Goal: Task Accomplishment & Management: Use online tool/utility

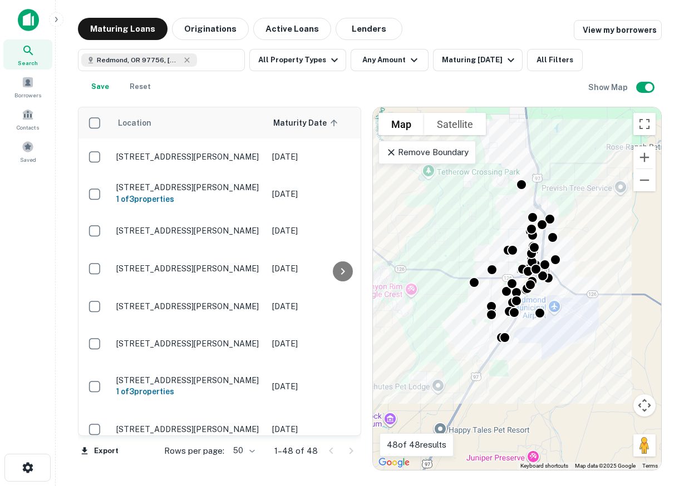
click at [450, 159] on p "Remove Boundary" at bounding box center [427, 152] width 83 height 13
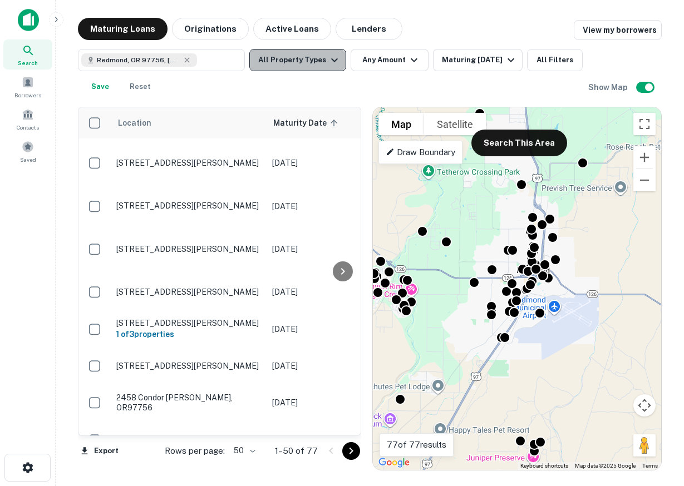
click at [333, 63] on icon "button" at bounding box center [334, 59] width 13 height 13
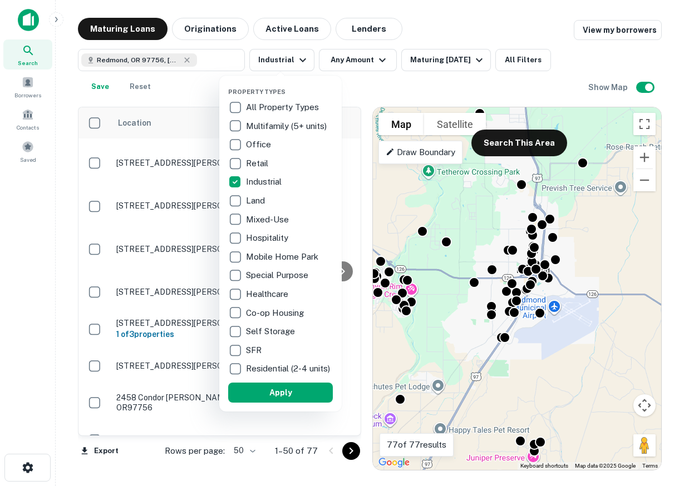
click at [381, 63] on div at bounding box center [342, 243] width 684 height 486
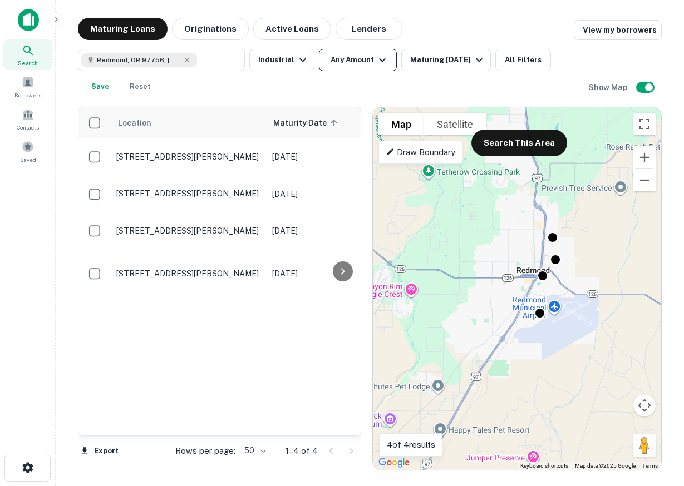
click at [382, 57] on icon "button" at bounding box center [382, 59] width 13 height 13
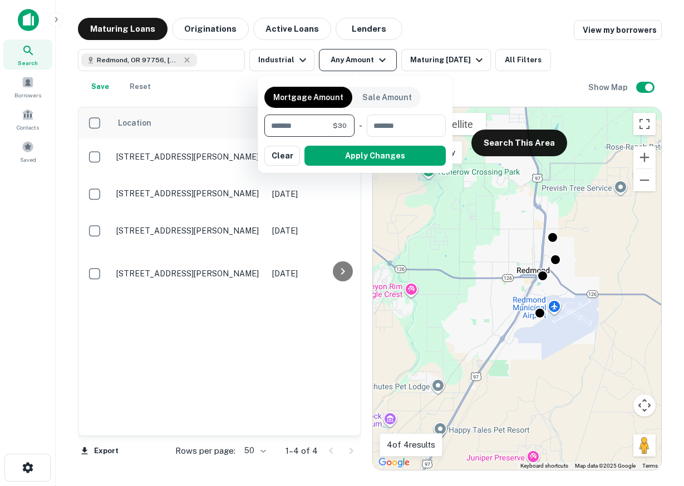
type input "*"
click at [477, 57] on div at bounding box center [342, 243] width 684 height 486
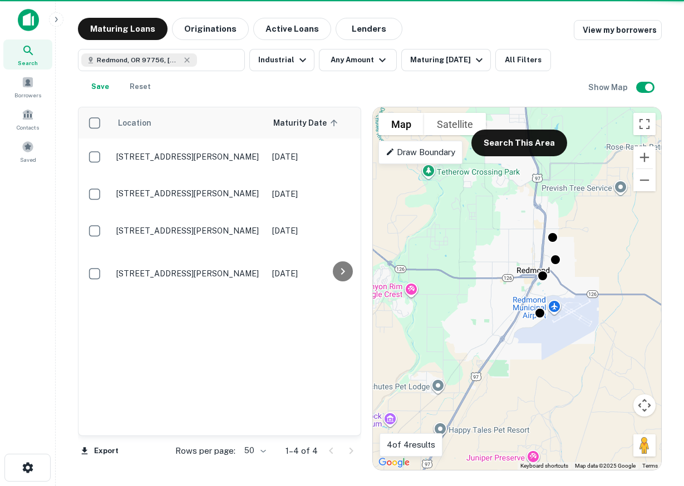
click at [477, 57] on icon "button" at bounding box center [479, 59] width 13 height 13
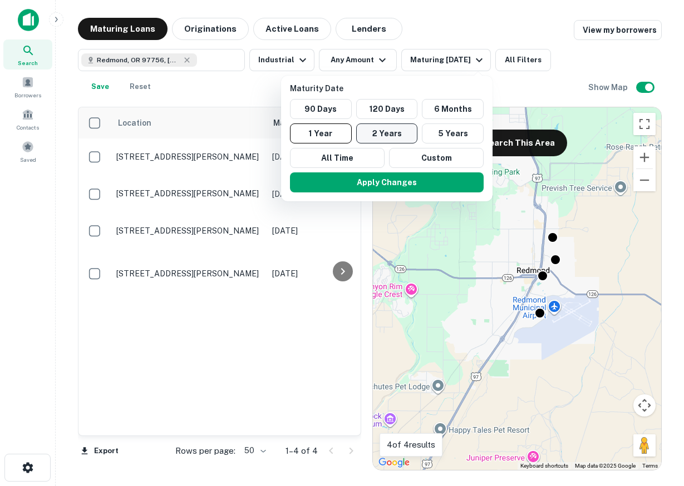
click at [396, 131] on button "2 Years" at bounding box center [387, 134] width 62 height 20
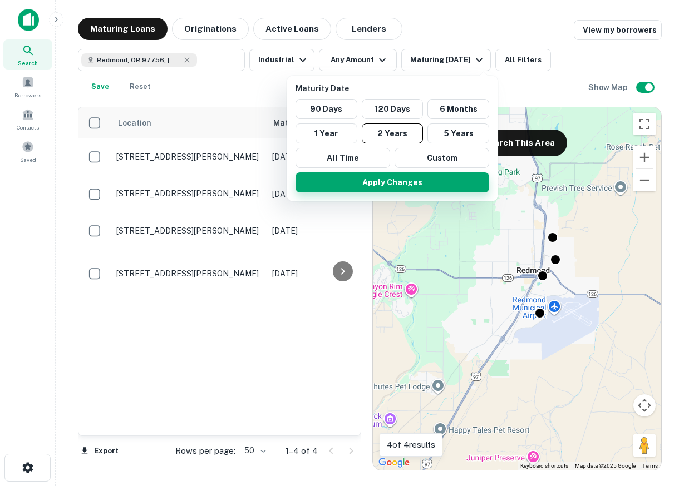
click at [387, 185] on button "Apply Changes" at bounding box center [393, 183] width 194 height 20
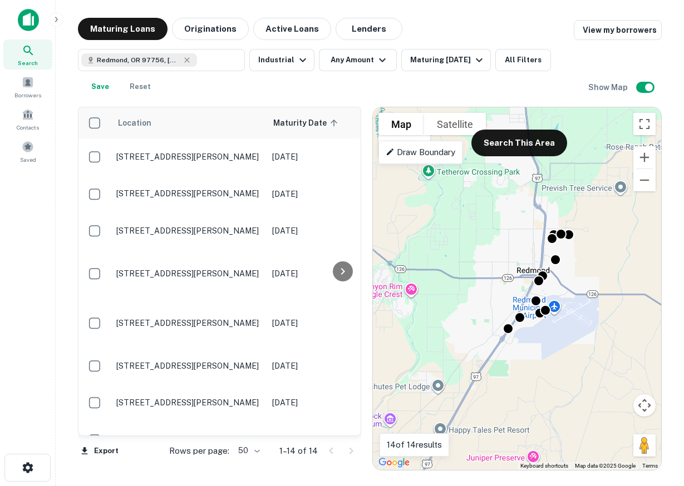
click at [421, 94] on div "Redmond, OR 97756, USA ​ Industrial Any Amount Maturing In 2 Years All Filters …" at bounding box center [333, 73] width 510 height 49
click at [109, 456] on button "Export" at bounding box center [99, 451] width 43 height 17
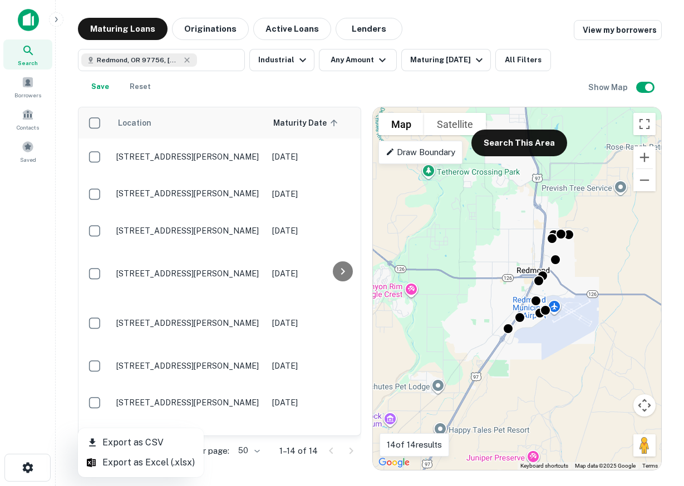
click at [139, 465] on li "Export as Excel (.xlsx)" at bounding box center [141, 463] width 126 height 20
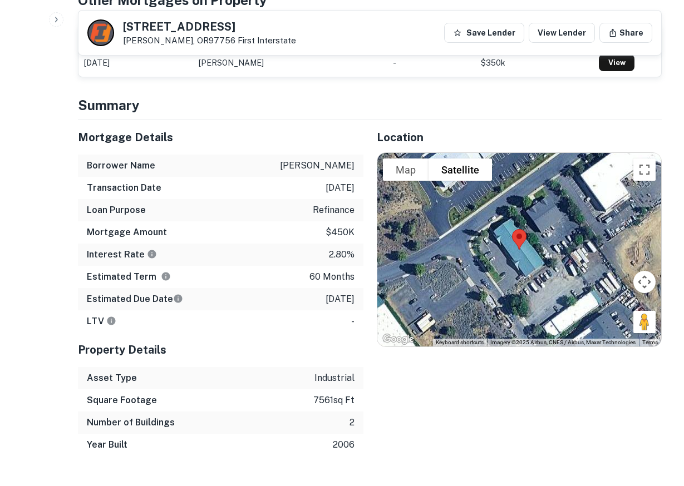
scroll to position [681, 0]
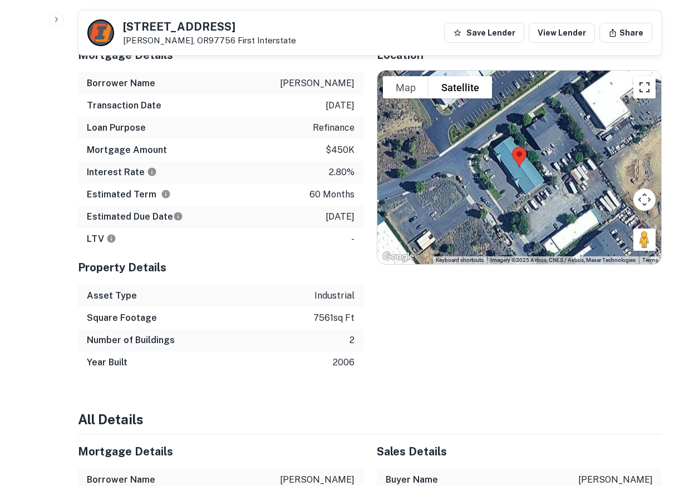
click at [644, 90] on button "Toggle fullscreen view" at bounding box center [644, 87] width 22 height 22
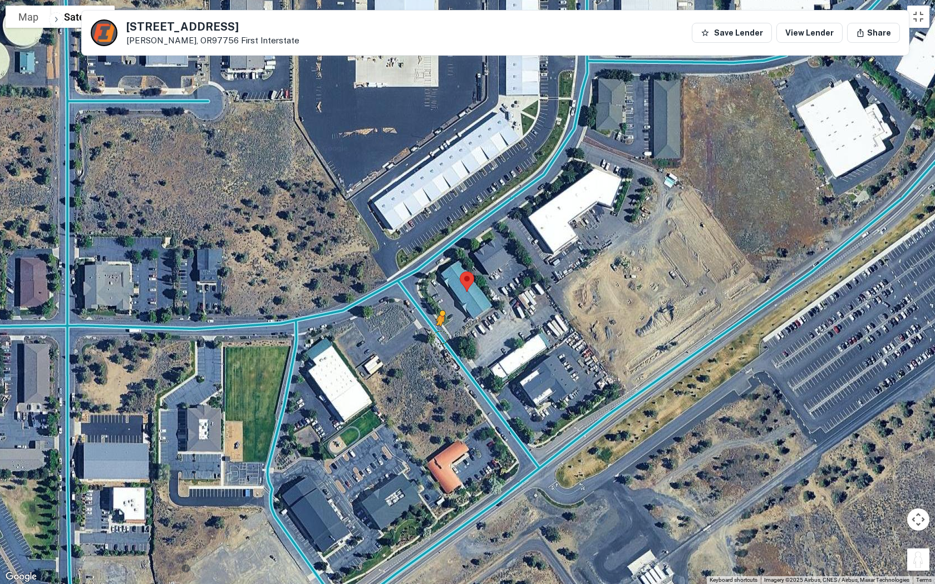
drag, startPoint x: 918, startPoint y: 559, endPoint x: 440, endPoint y: 334, distance: 528.3
click at [440, 334] on div "To activate drag with keyboard, press Alt + Enter. Once in keyboard drag state,…" at bounding box center [467, 292] width 935 height 584
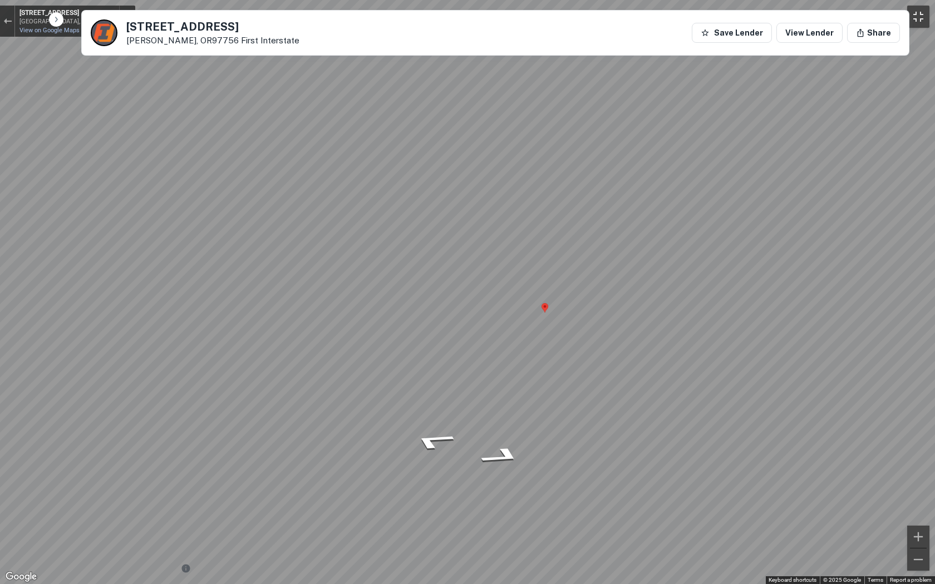
click at [683, 12] on button "Toggle fullscreen view" at bounding box center [918, 17] width 22 height 22
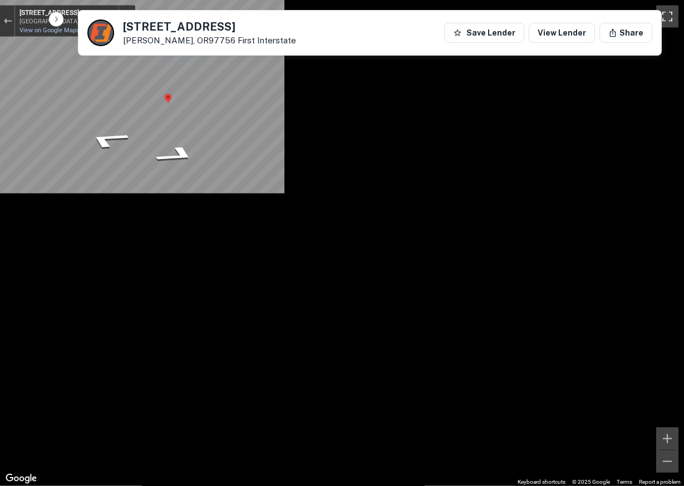
scroll to position [227, 0]
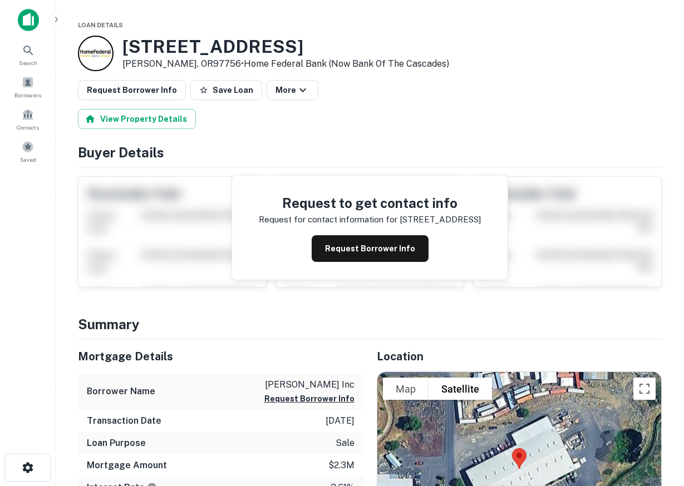
scroll to position [284, 0]
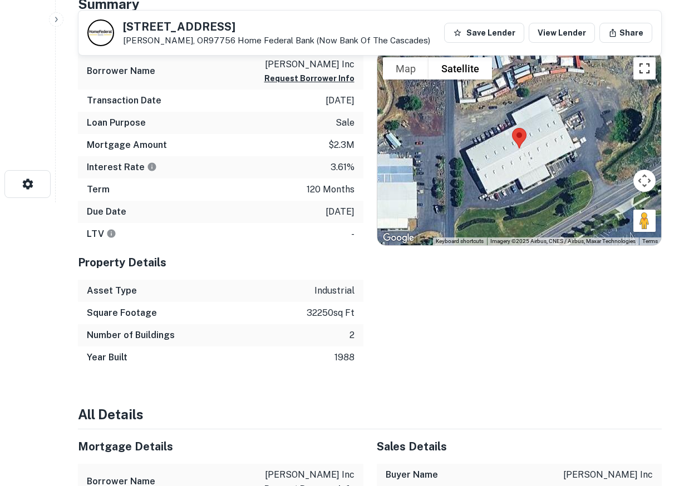
click at [646, 67] on button "Toggle fullscreen view" at bounding box center [644, 68] width 22 height 22
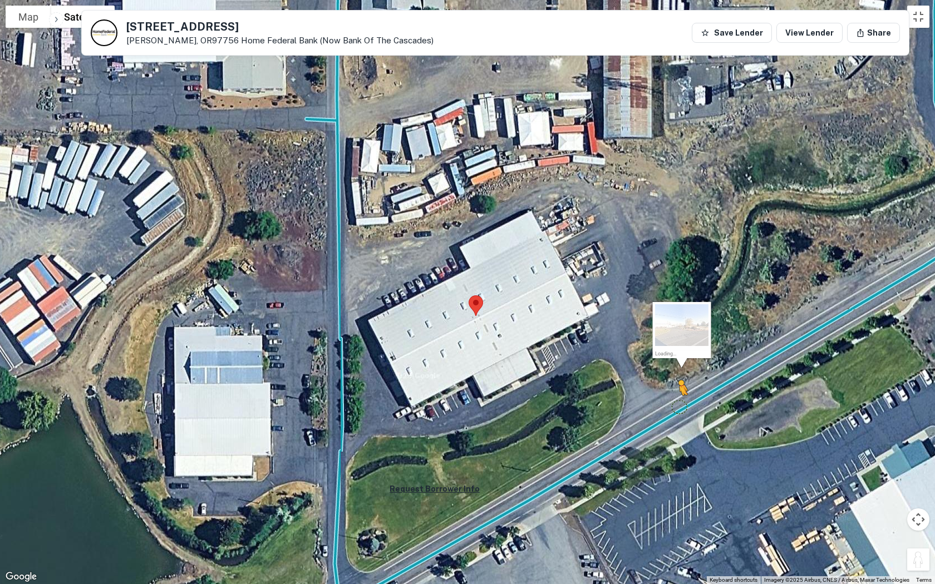
drag, startPoint x: 916, startPoint y: 562, endPoint x: 677, endPoint y: 406, distance: 285.1
click at [677, 406] on div "To activate drag with keyboard, press Alt + Enter. Once in keyboard drag state,…" at bounding box center [467, 292] width 935 height 584
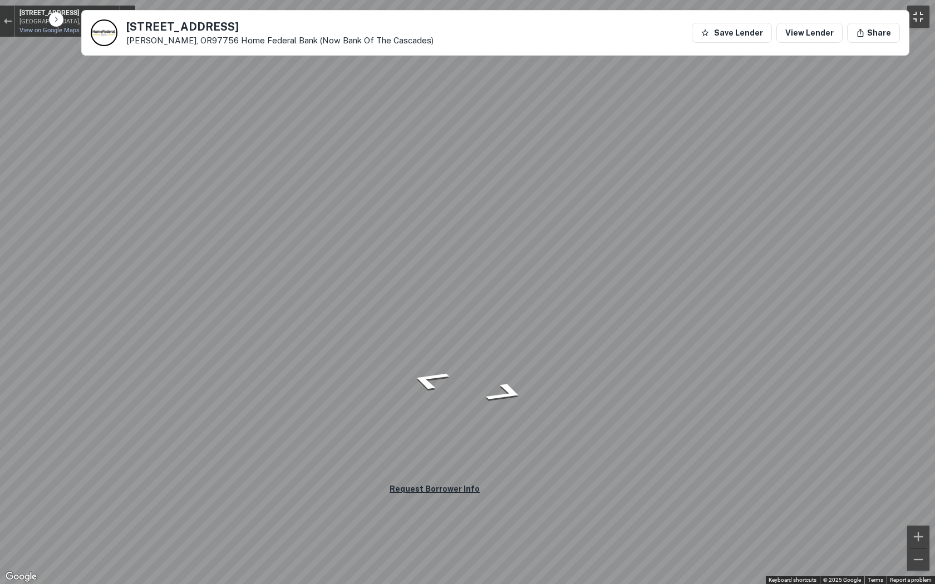
click at [683, 15] on button "Toggle fullscreen view" at bounding box center [918, 17] width 22 height 22
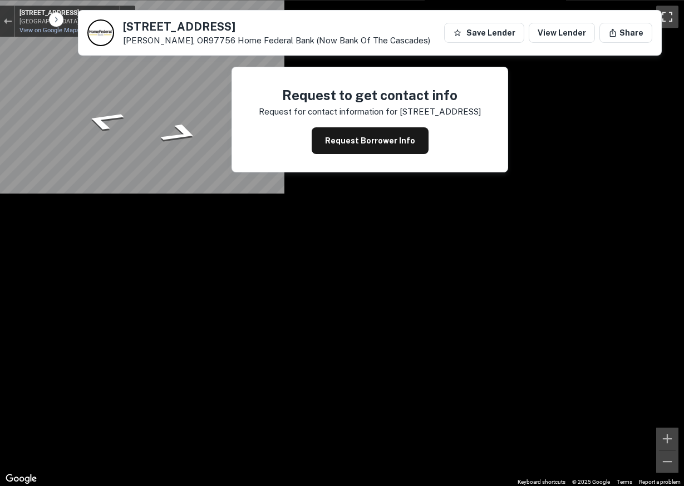
scroll to position [0, 0]
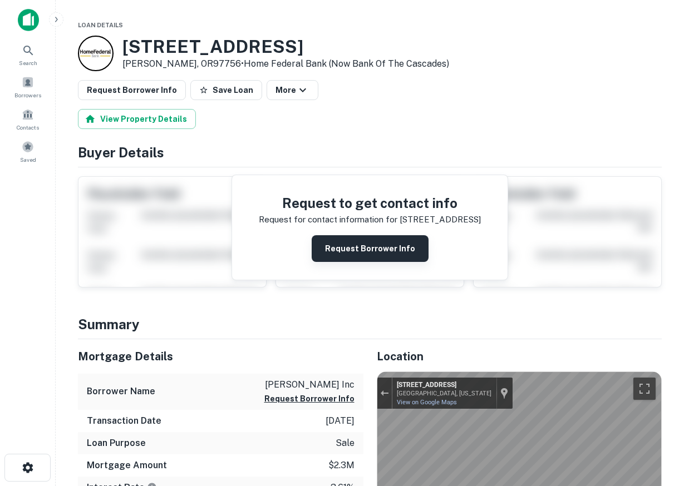
click at [356, 243] on button "Request Borrower Info" at bounding box center [370, 248] width 117 height 27
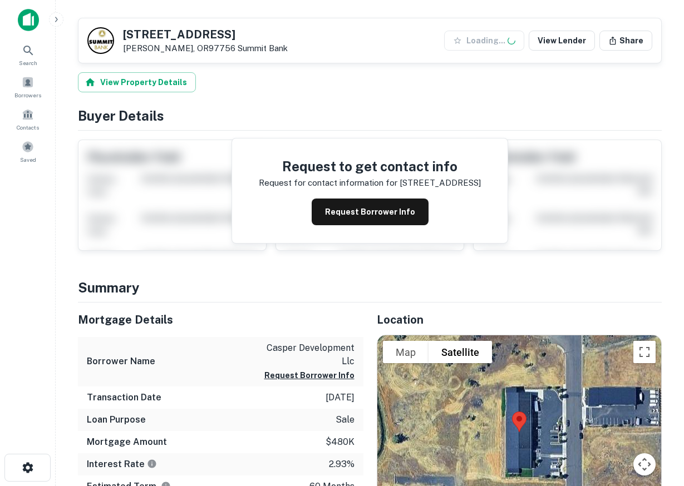
scroll to position [227, 0]
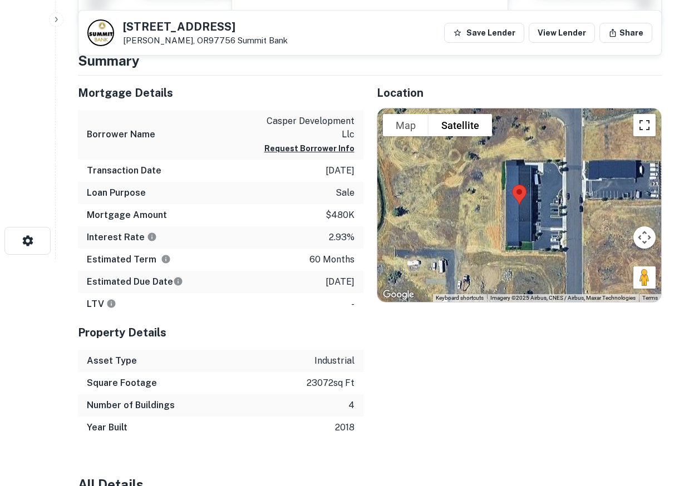
click at [638, 129] on button "Toggle fullscreen view" at bounding box center [644, 125] width 22 height 22
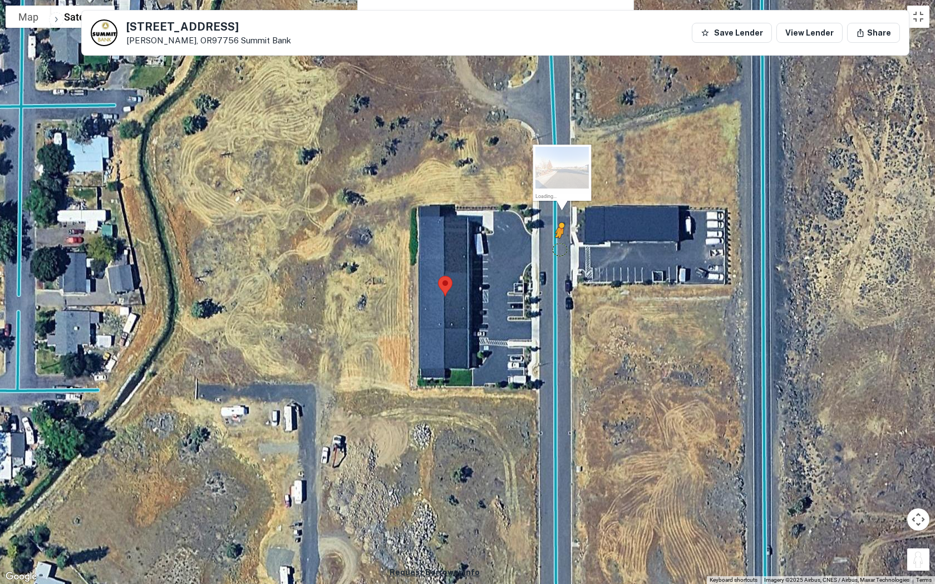
drag, startPoint x: 845, startPoint y: 484, endPoint x: 560, endPoint y: 249, distance: 369.3
click at [560, 249] on div "To activate drag with keyboard, press Alt + Enter. Once in keyboard drag state,…" at bounding box center [467, 292] width 935 height 584
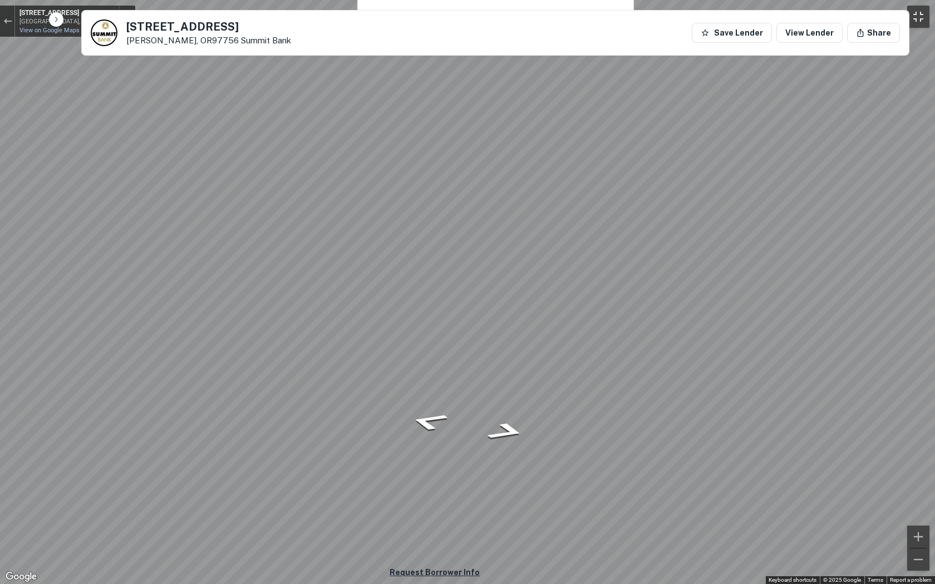
click at [683, 11] on button "Toggle fullscreen view" at bounding box center [918, 17] width 22 height 22
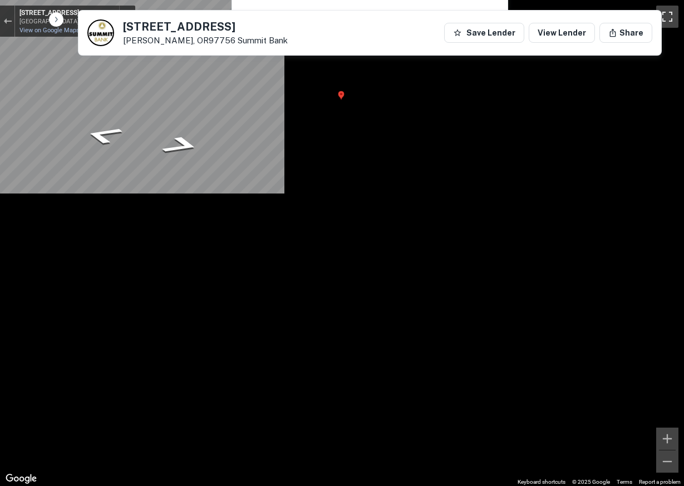
scroll to position [0, 0]
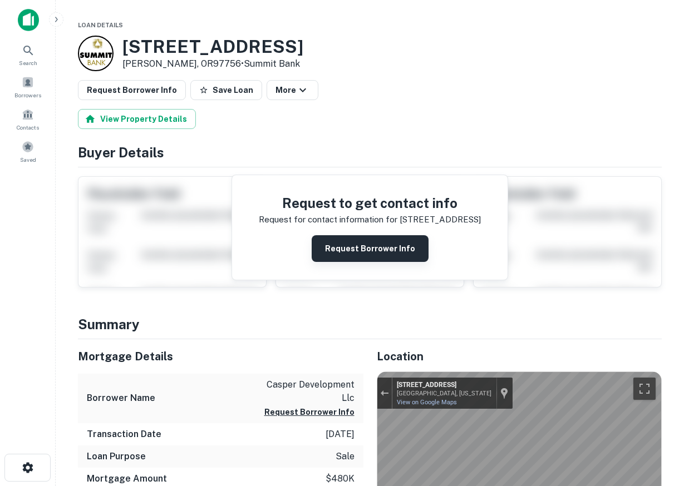
click at [362, 237] on button "Request Borrower Info" at bounding box center [370, 248] width 117 height 27
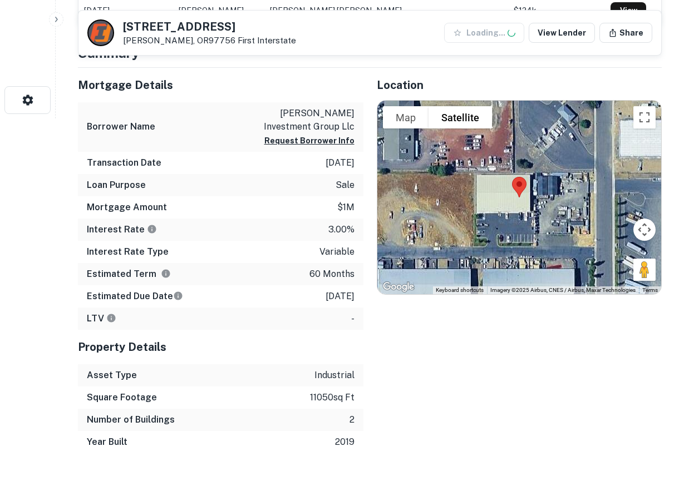
scroll to position [397, 0]
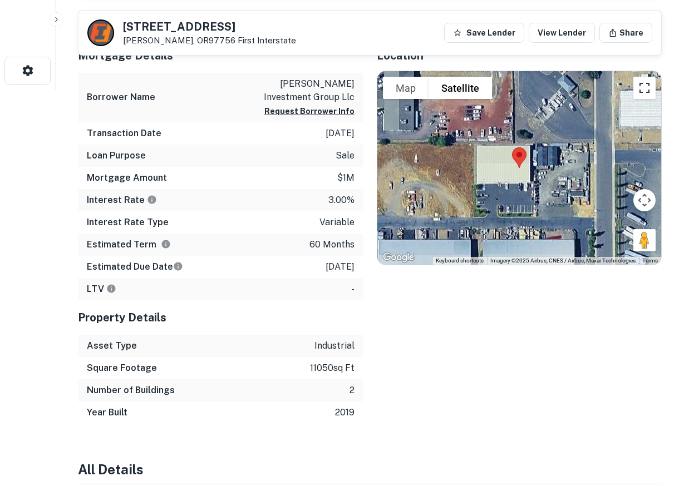
click at [639, 85] on button "Toggle fullscreen view" at bounding box center [644, 88] width 22 height 22
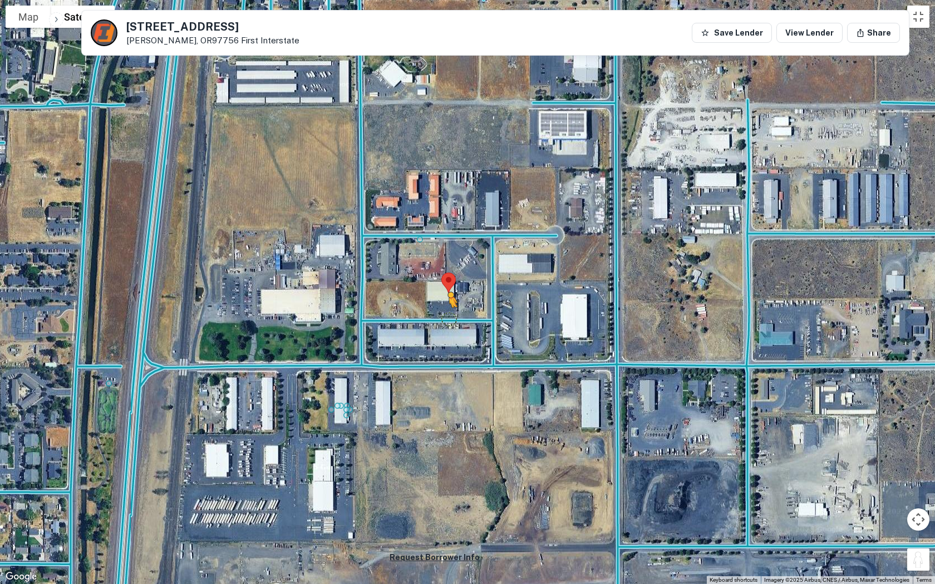
drag, startPoint x: 918, startPoint y: 554, endPoint x: 447, endPoint y: 318, distance: 527.2
click at [447, 318] on div "To activate drag with keyboard, press Alt + Enter. Once in keyboard drag state,…" at bounding box center [467, 292] width 935 height 584
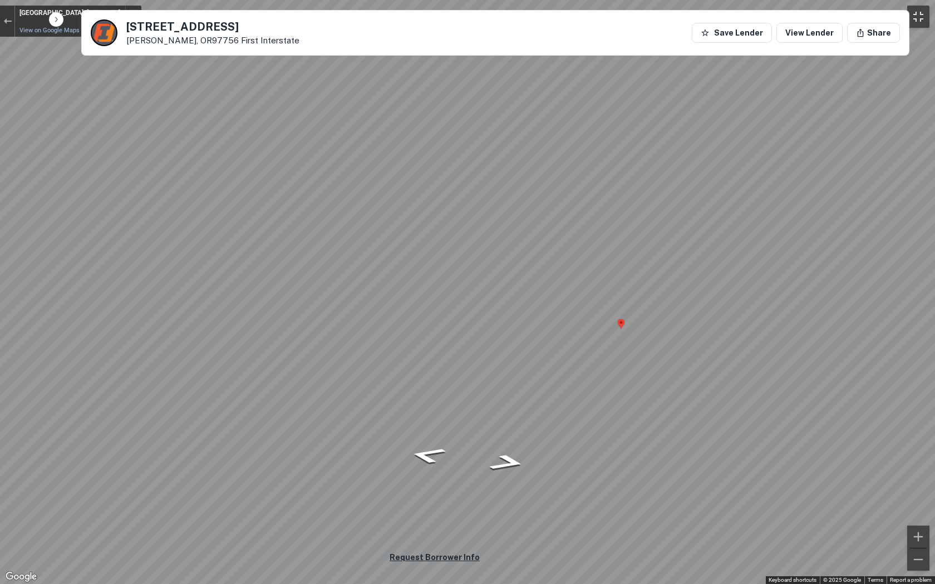
click at [683, 11] on button "Toggle fullscreen view" at bounding box center [918, 17] width 22 height 22
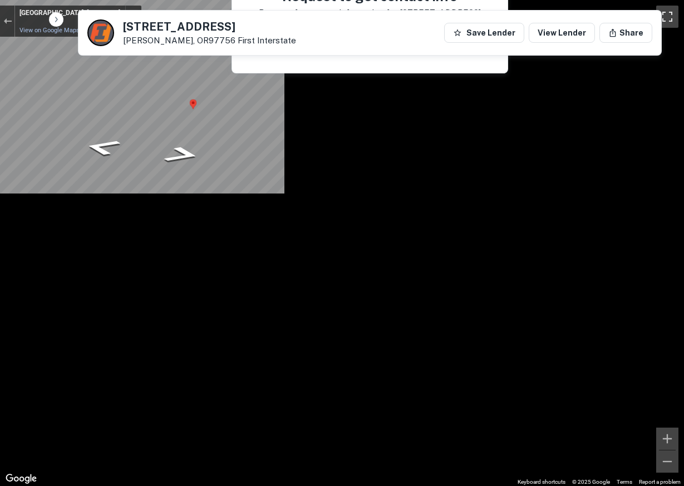
scroll to position [0, 0]
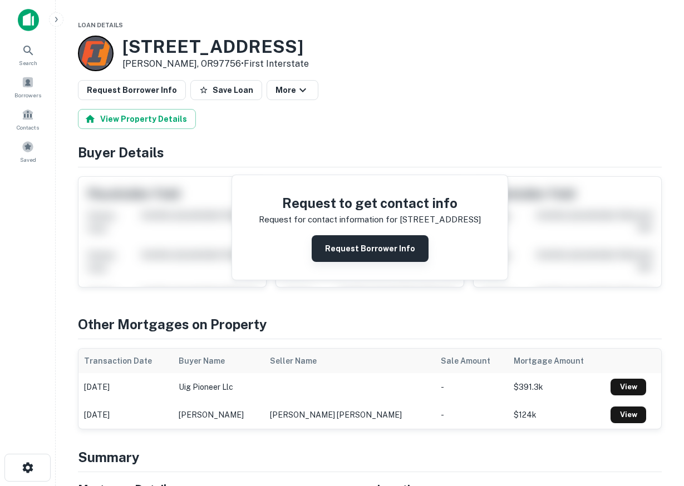
click at [337, 242] on button "Request Borrower Info" at bounding box center [370, 248] width 117 height 27
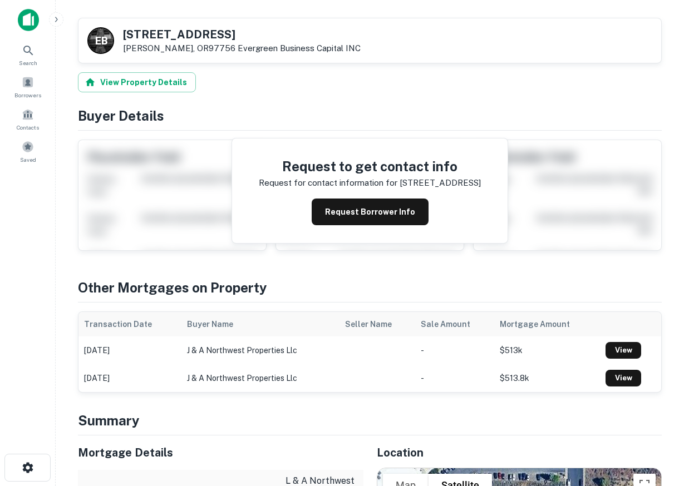
scroll to position [397, 0]
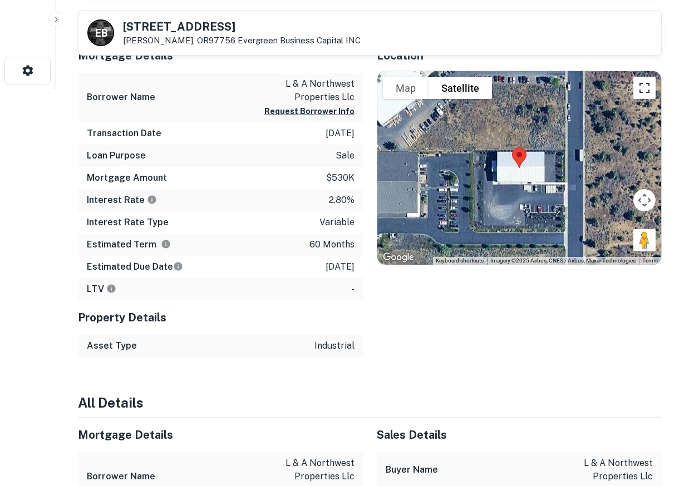
click at [642, 89] on button "Toggle fullscreen view" at bounding box center [644, 88] width 22 height 22
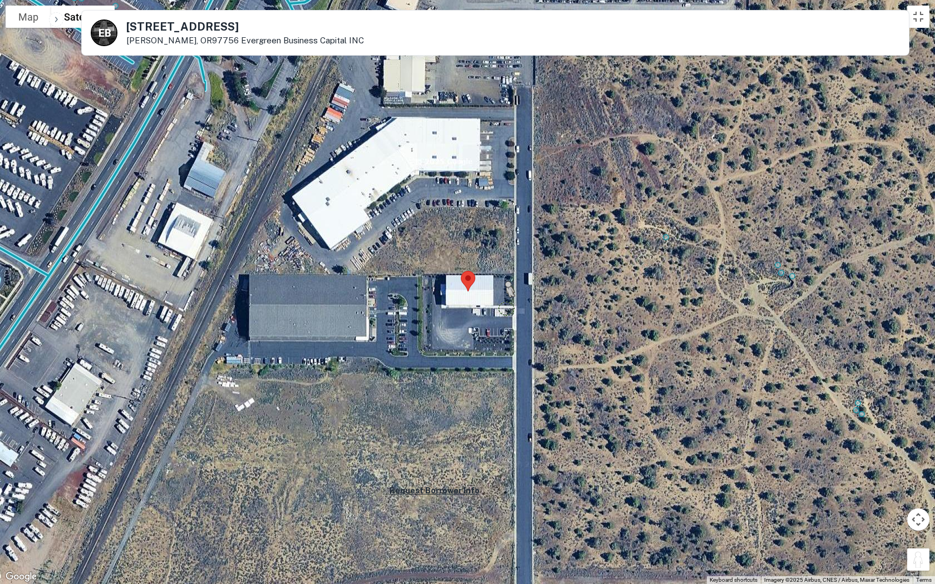
drag, startPoint x: 916, startPoint y: 552, endPoint x: 502, endPoint y: 303, distance: 482.6
click at [502, 303] on div "To activate drag with keyboard, press Alt + Enter. Once in keyboard drag state,…" at bounding box center [467, 292] width 935 height 584
click at [683, 22] on button "Toggle fullscreen view" at bounding box center [918, 17] width 22 height 22
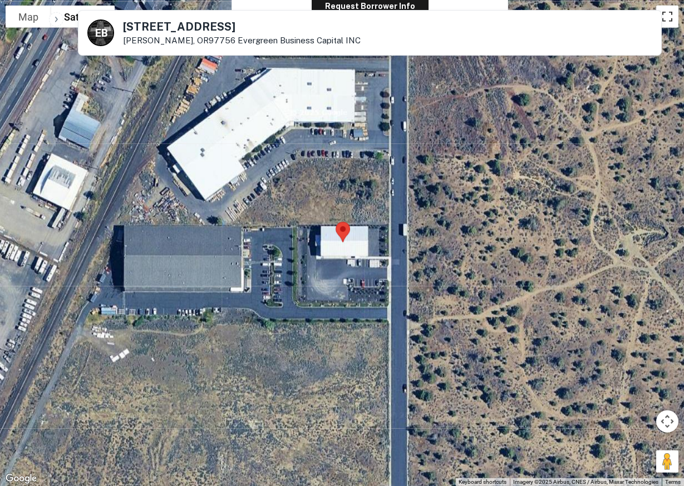
scroll to position [114, 0]
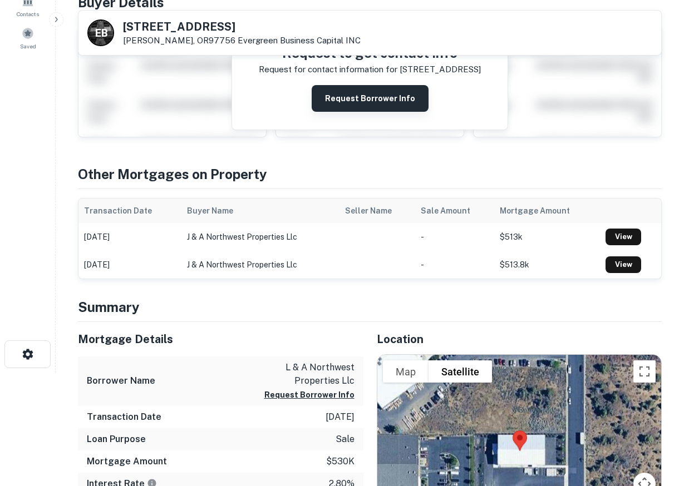
click at [354, 91] on button "Request Borrower Info" at bounding box center [370, 98] width 117 height 27
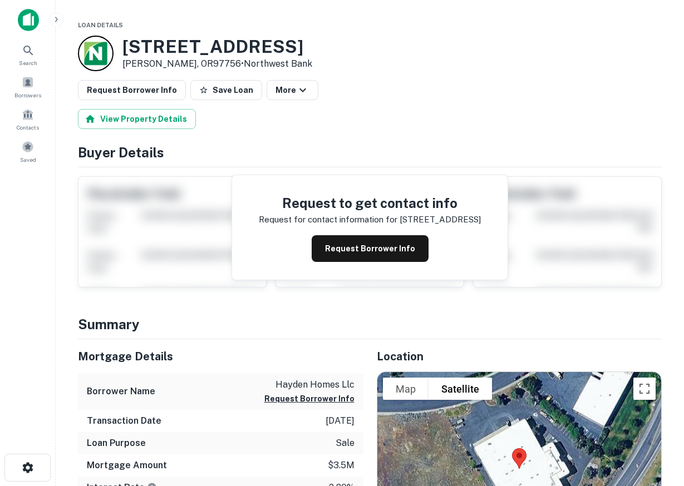
scroll to position [227, 0]
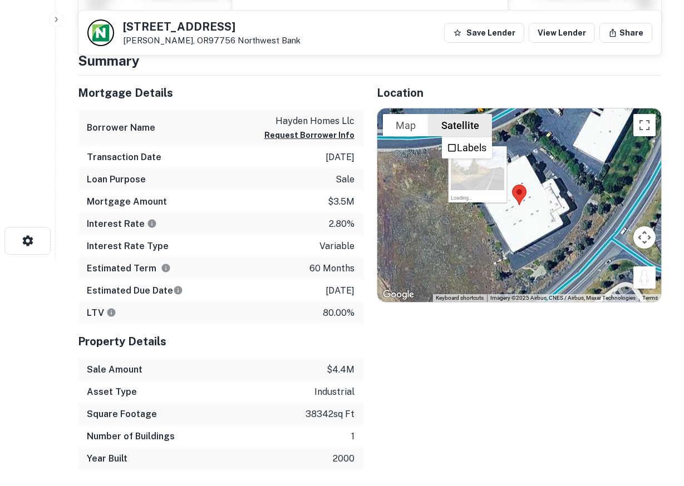
drag, startPoint x: 649, startPoint y: 278, endPoint x: 475, endPoint y: 122, distance: 232.9
click at [475, 122] on div "To activate drag with keyboard, press Alt + Enter. Once in keyboard drag state,…" at bounding box center [519, 206] width 284 height 194
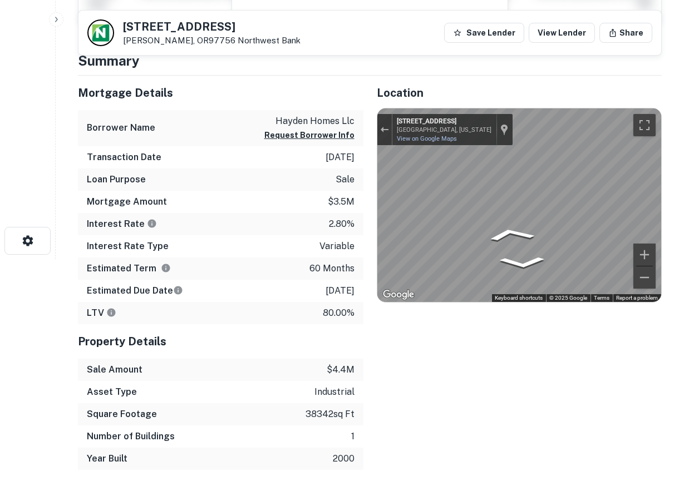
click at [282, 205] on div "Mortgage Details Borrower Name hayden homes llc Request Borrower Info Transacti…" at bounding box center [363, 273] width 597 height 395
click at [282, 193] on div "Mortgage Details Borrower Name hayden homes llc Request Borrower Info Transacti…" at bounding box center [363, 273] width 597 height 395
click at [650, 124] on button "Toggle fullscreen view" at bounding box center [644, 125] width 22 height 22
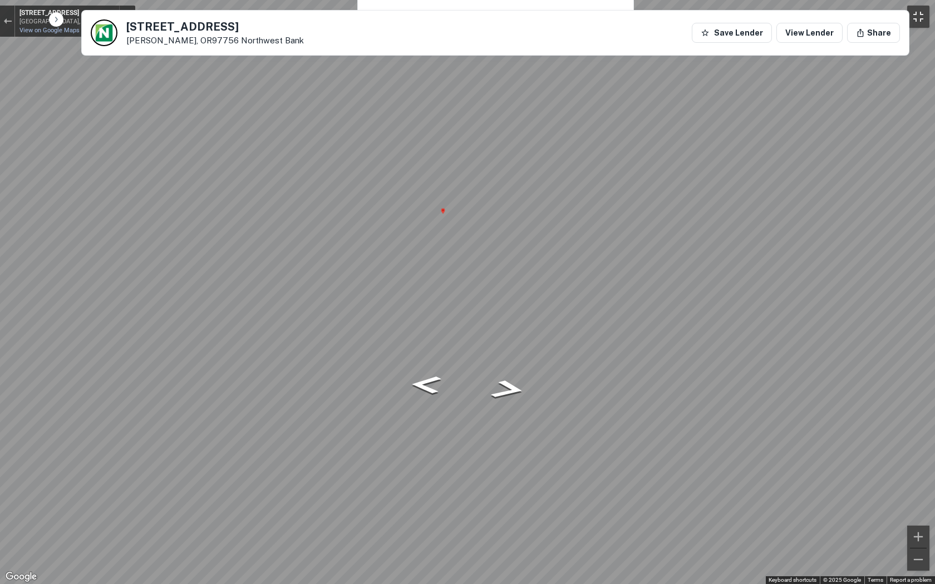
click at [683, 24] on button "Toggle fullscreen view" at bounding box center [918, 17] width 22 height 22
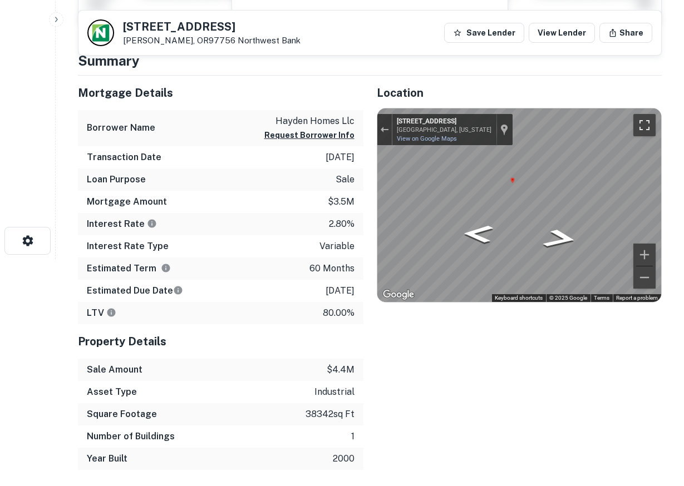
click at [650, 120] on button "Toggle fullscreen view" at bounding box center [644, 125] width 22 height 22
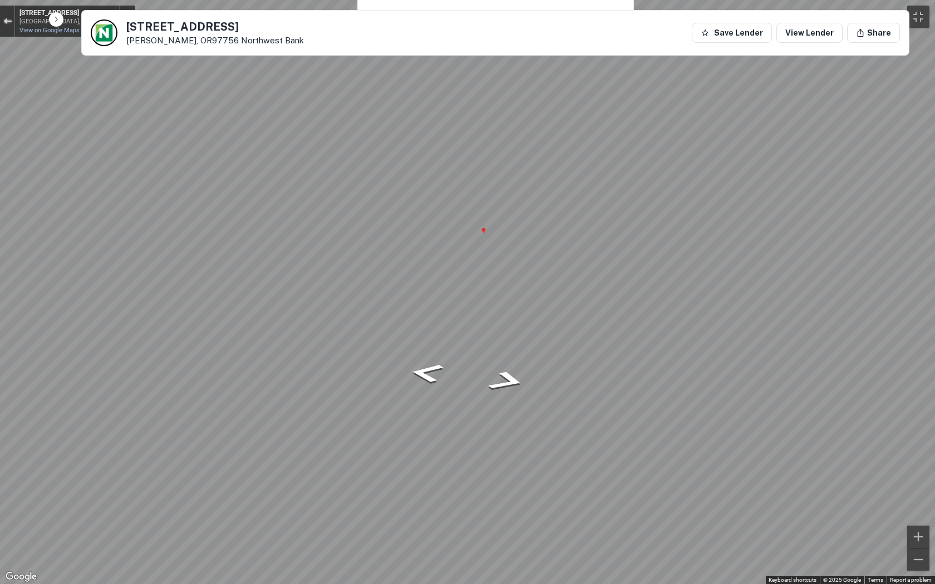
click at [9, 17] on button "Exit the Street View" at bounding box center [7, 21] width 14 height 15
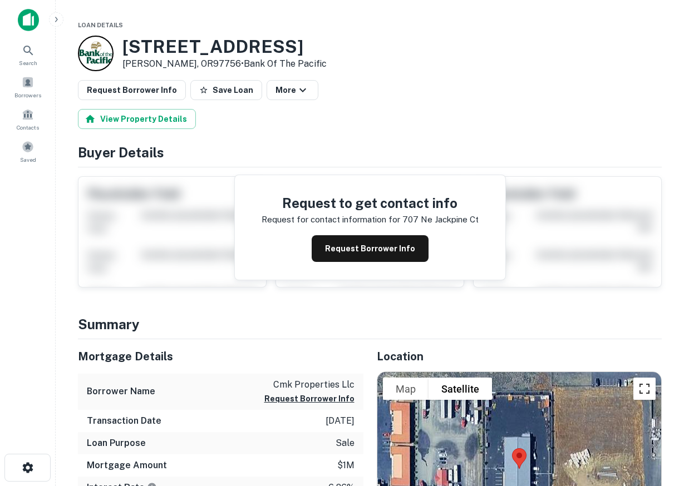
click at [649, 389] on button "Toggle fullscreen view" at bounding box center [644, 389] width 22 height 22
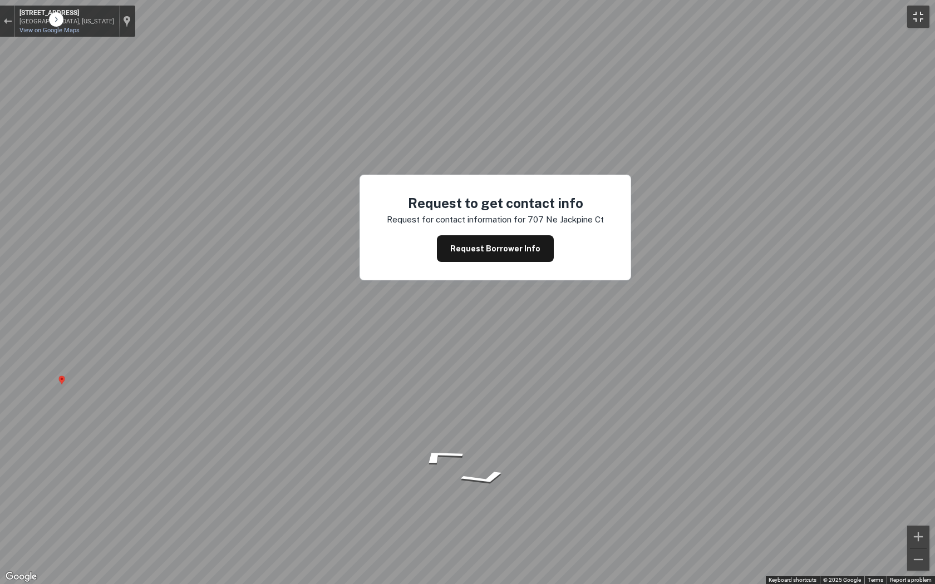
click at [683, 12] on button "Toggle fullscreen view" at bounding box center [918, 17] width 22 height 22
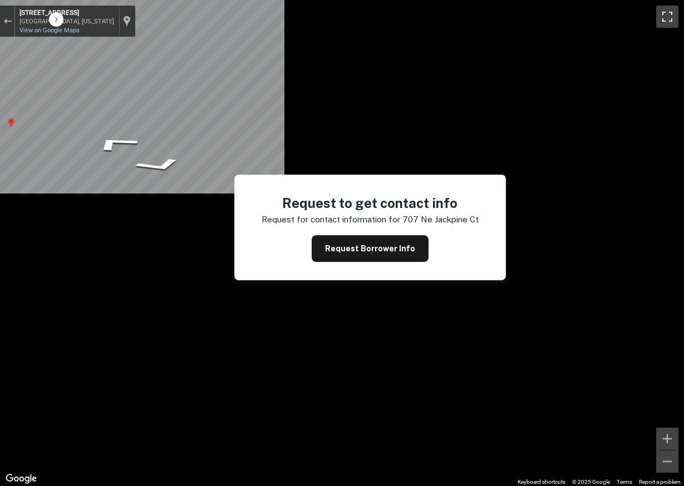
scroll to position [57, 0]
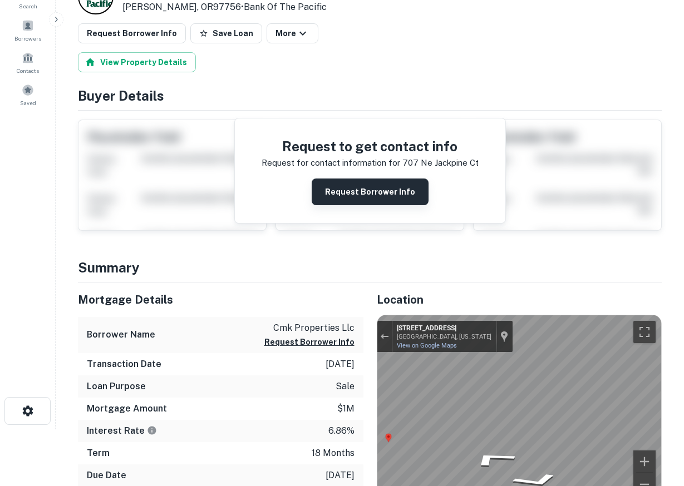
click at [389, 188] on button "Request Borrower Info" at bounding box center [370, 192] width 117 height 27
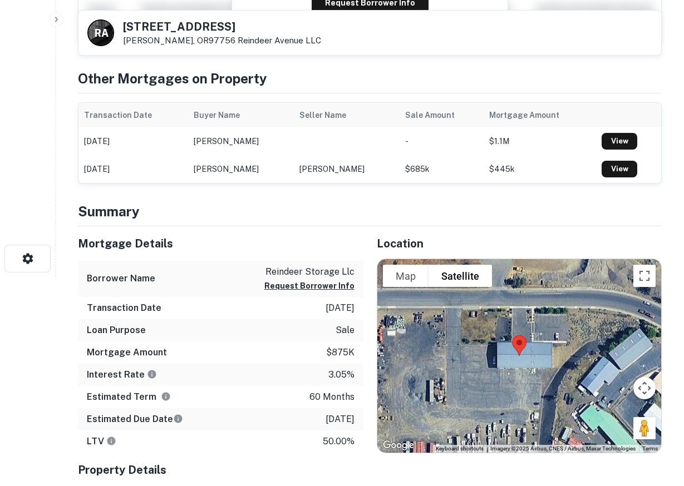
scroll to position [170, 0]
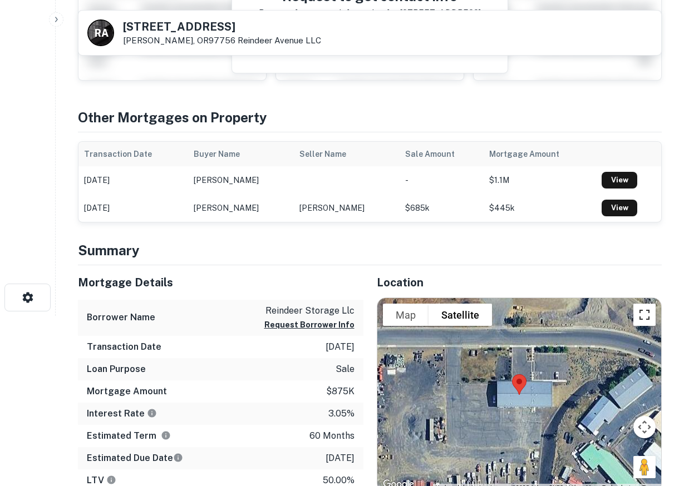
click at [638, 313] on button "Toggle fullscreen view" at bounding box center [644, 315] width 22 height 22
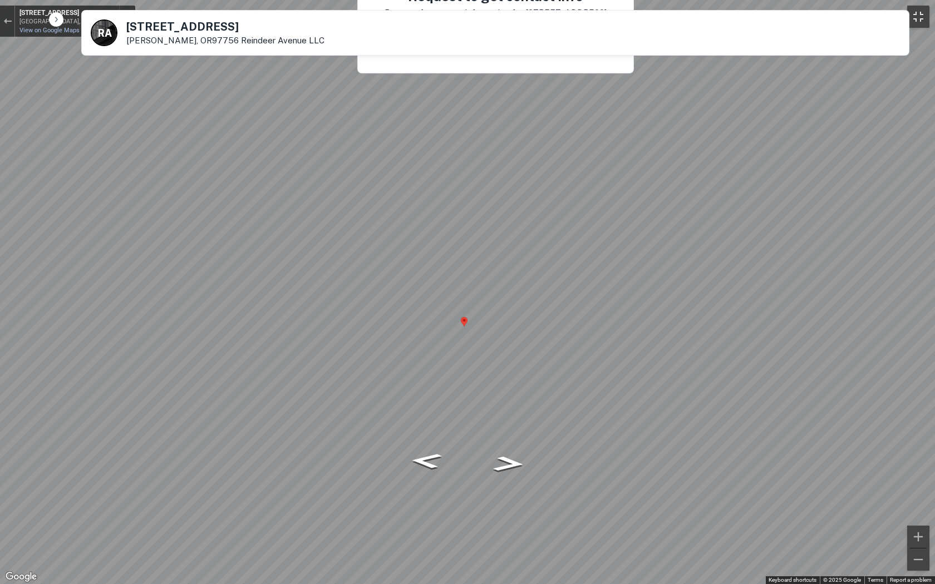
click at [683, 11] on button "Toggle fullscreen view" at bounding box center [918, 17] width 22 height 22
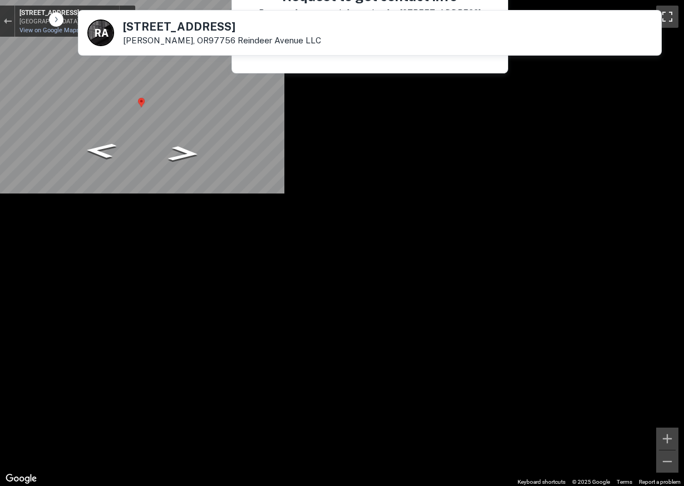
scroll to position [0, 0]
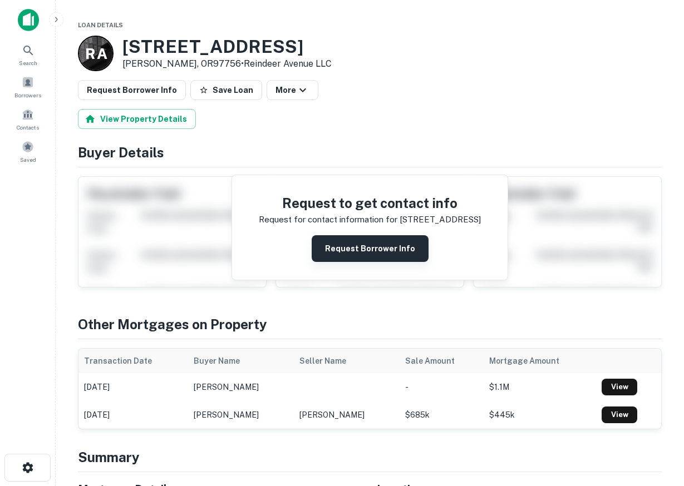
click at [362, 253] on button "Request Borrower Info" at bounding box center [370, 248] width 117 height 27
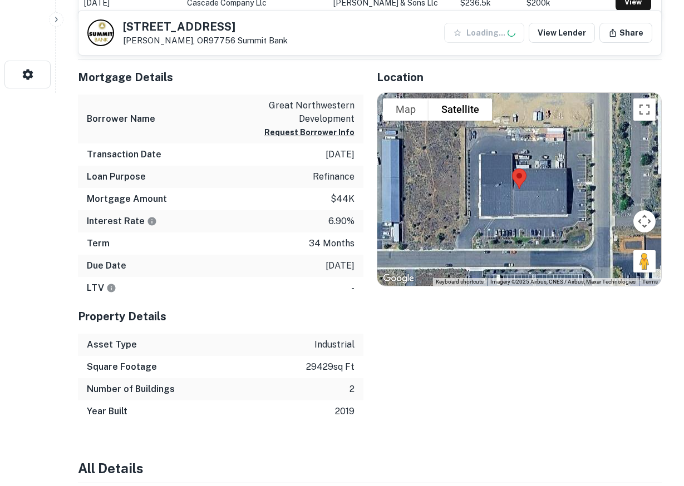
scroll to position [397, 0]
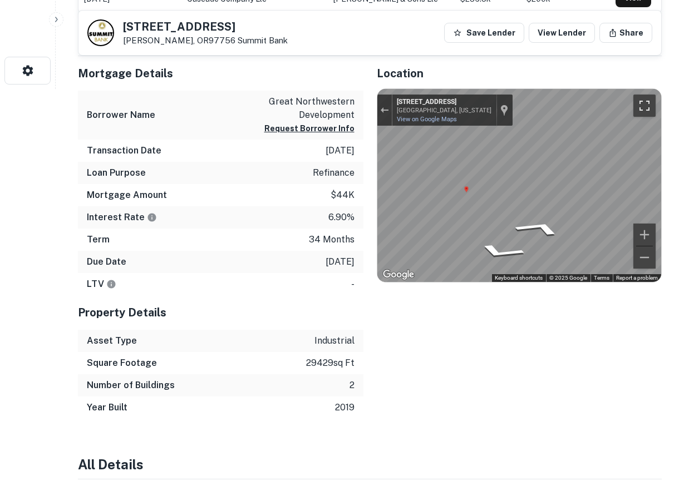
click at [642, 106] on button "Toggle fullscreen view" at bounding box center [644, 106] width 22 height 22
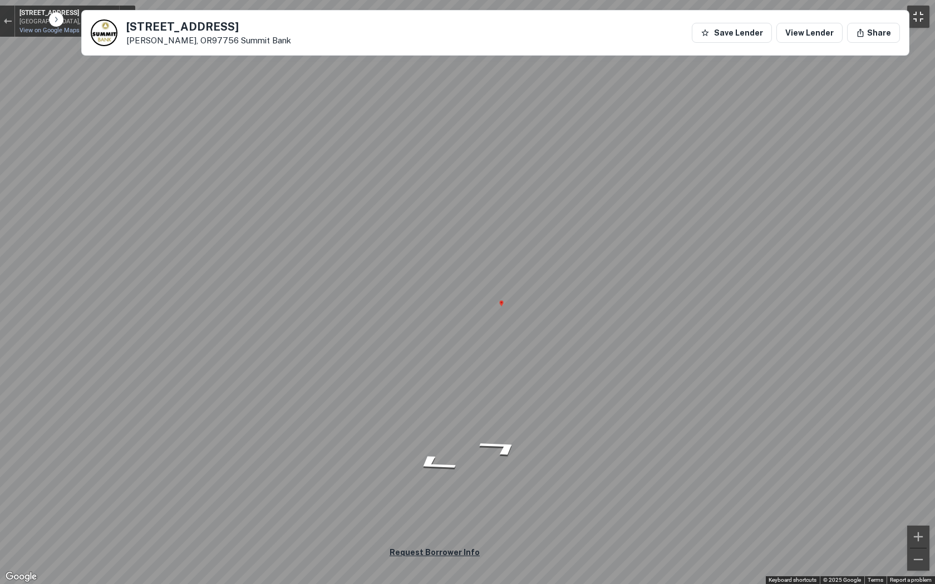
click at [683, 9] on button "Toggle fullscreen view" at bounding box center [918, 17] width 22 height 22
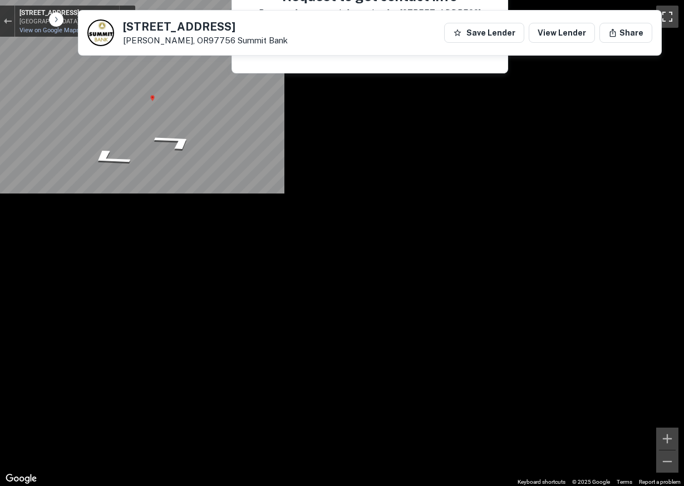
scroll to position [0, 0]
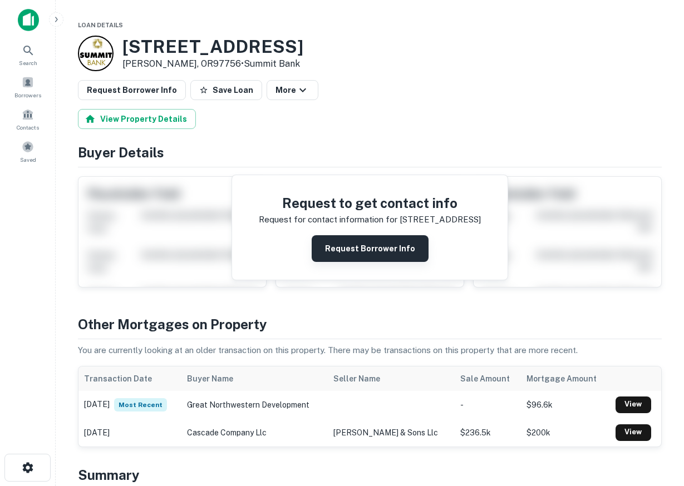
click at [357, 247] on button "Request Borrower Info" at bounding box center [370, 248] width 117 height 27
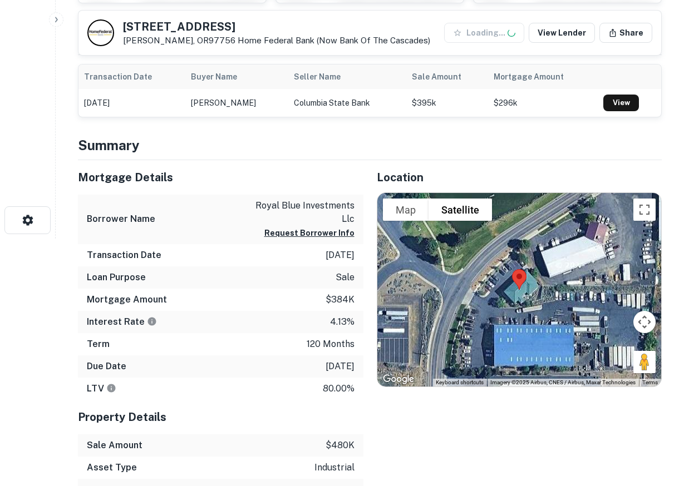
scroll to position [284, 0]
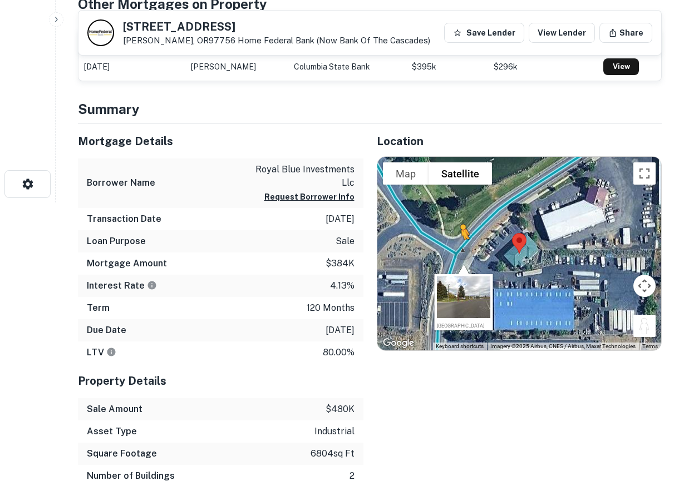
drag, startPoint x: 641, startPoint y: 323, endPoint x: 461, endPoint y: 250, distance: 193.8
click at [461, 250] on div "To activate drag with keyboard, press Alt + Enter. Once in keyboard drag state,…" at bounding box center [519, 254] width 284 height 194
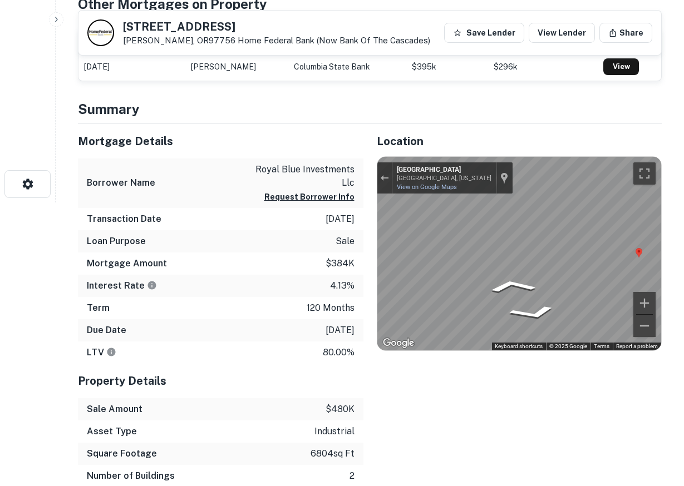
click at [331, 268] on div "Mortgage Details Borrower Name royal blue investments llc Request Borrower Info…" at bounding box center [363, 305] width 597 height 363
click at [644, 167] on button "Toggle fullscreen view" at bounding box center [644, 174] width 22 height 22
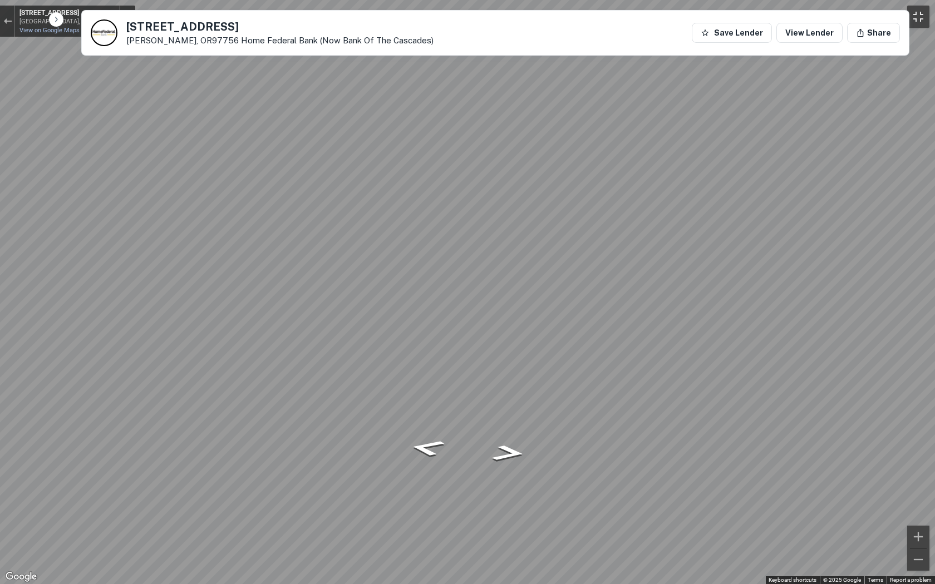
click at [683, 11] on button "Toggle fullscreen view" at bounding box center [918, 17] width 22 height 22
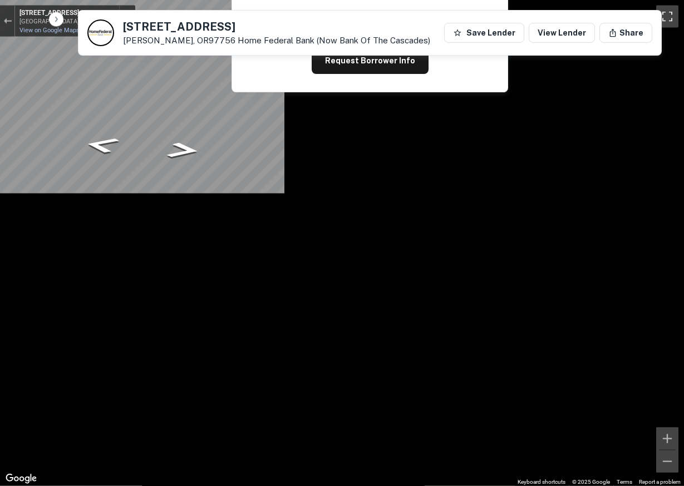
scroll to position [57, 0]
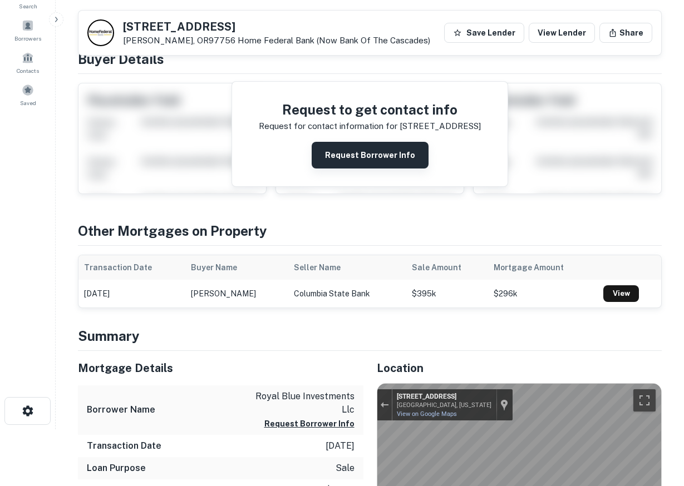
click at [367, 152] on button "Request Borrower Info" at bounding box center [370, 155] width 117 height 27
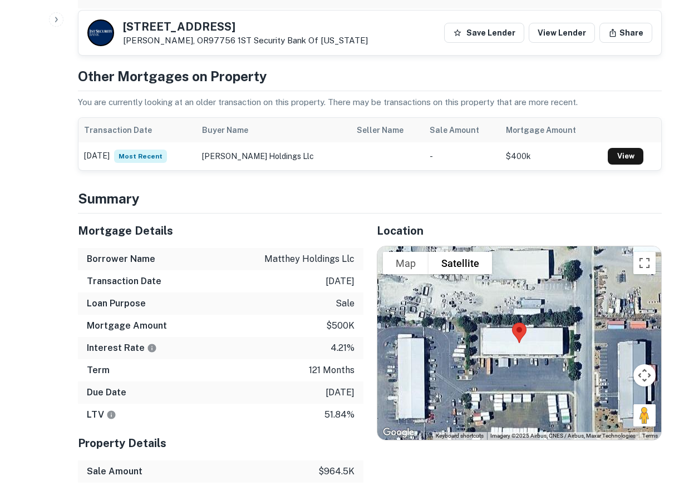
scroll to position [568, 0]
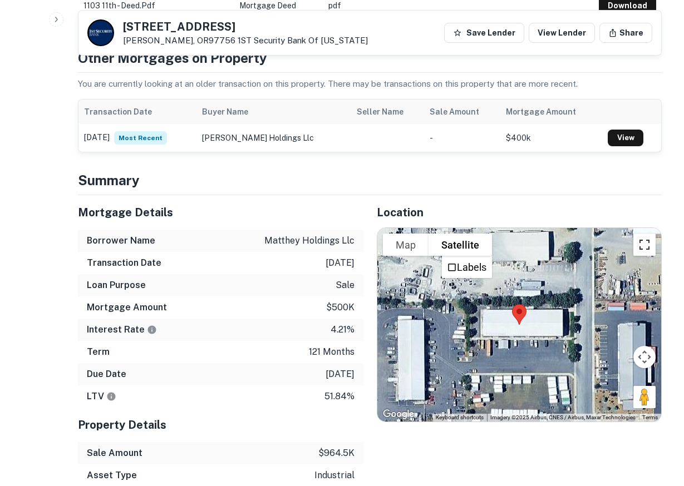
click at [646, 238] on button "Toggle fullscreen view" at bounding box center [644, 245] width 22 height 22
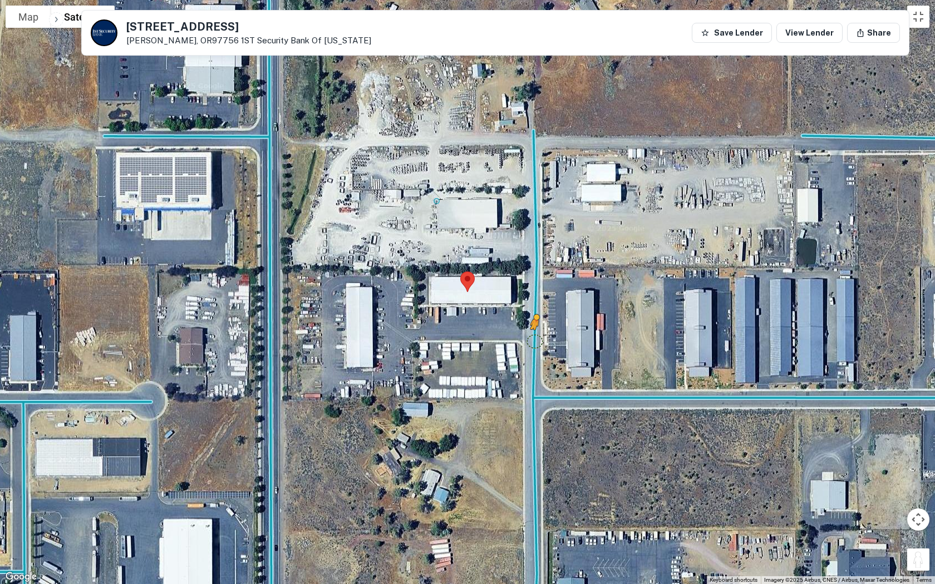
drag, startPoint x: 918, startPoint y: 559, endPoint x: 529, endPoint y: 336, distance: 448.5
click at [529, 336] on div "To activate drag with keyboard, press Alt + Enter. Once in keyboard drag state,…" at bounding box center [467, 292] width 935 height 584
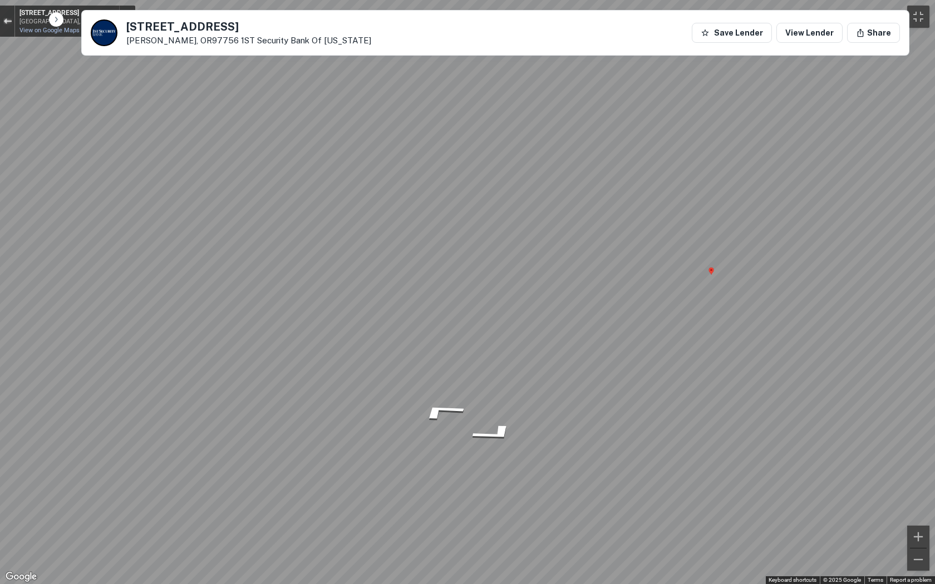
click at [7, 24] on div "Exit the Street View" at bounding box center [7, 21] width 8 height 7
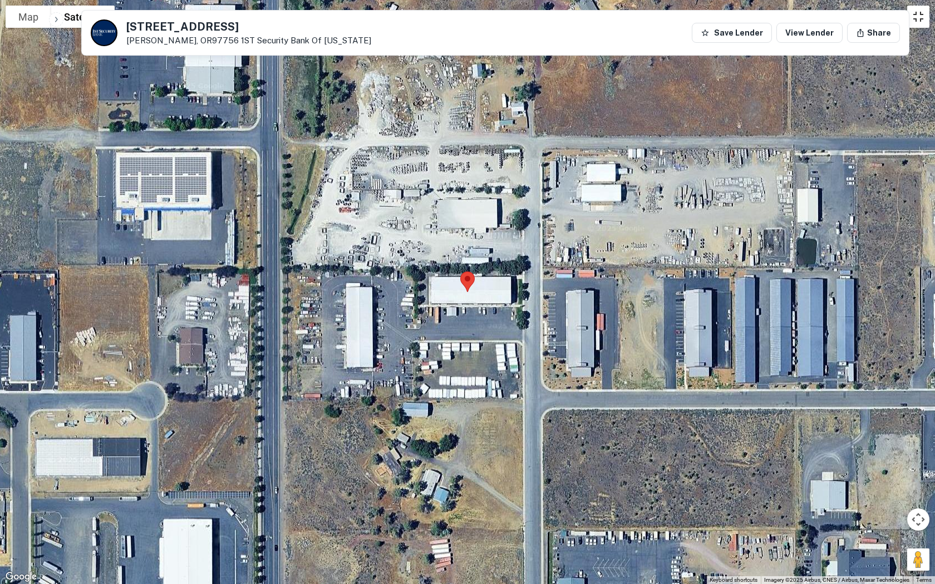
click at [683, 23] on button "Toggle fullscreen view" at bounding box center [918, 17] width 22 height 22
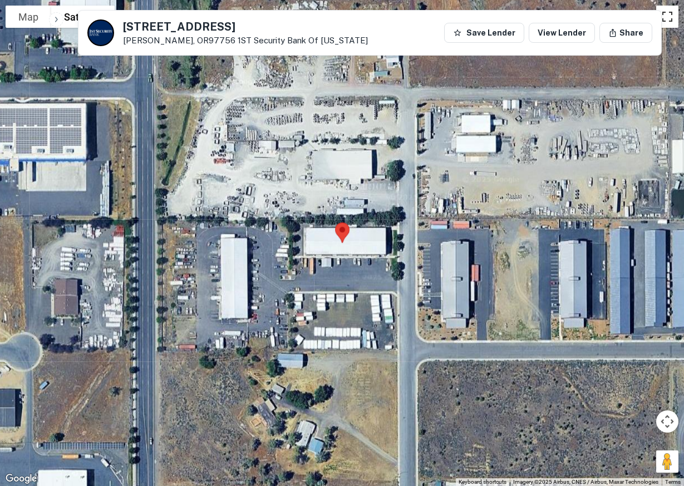
scroll to position [0, 0]
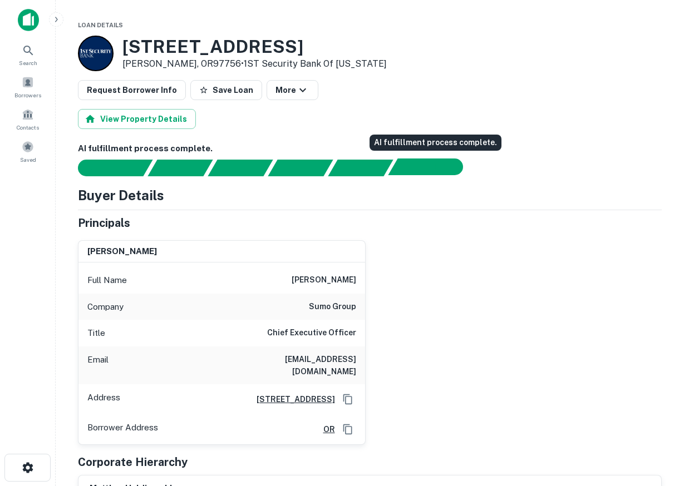
click at [436, 165] on div "AI fulfillment process complete." at bounding box center [449, 167] width 28 height 17
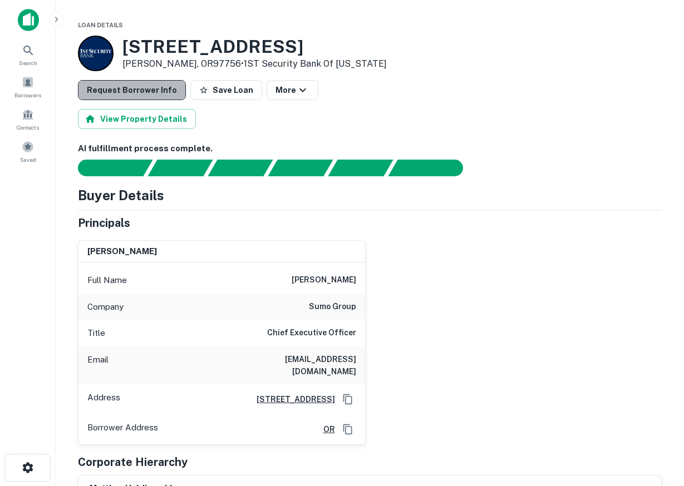
click at [142, 85] on button "Request Borrower Info" at bounding box center [132, 90] width 108 height 20
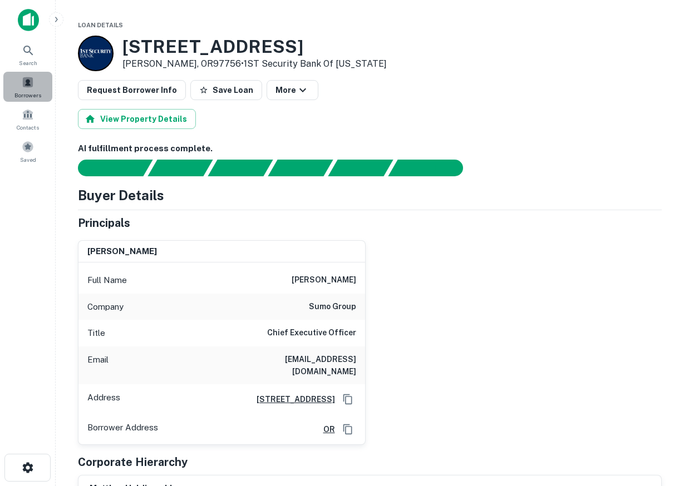
click at [33, 85] on span at bounding box center [28, 82] width 12 height 12
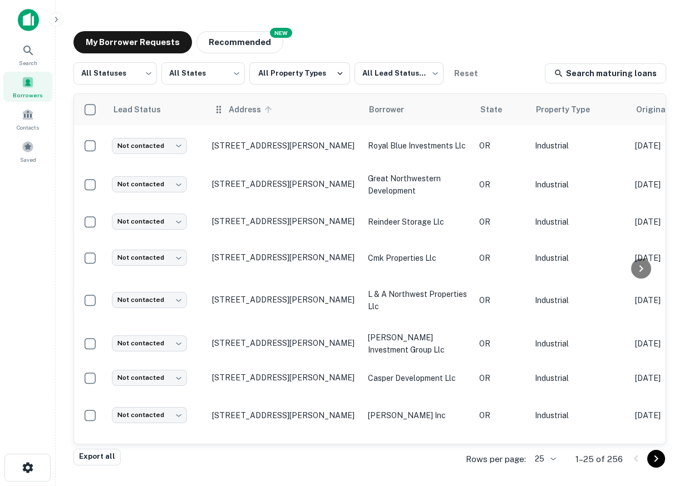
click at [245, 109] on span "Address" at bounding box center [252, 109] width 47 height 13
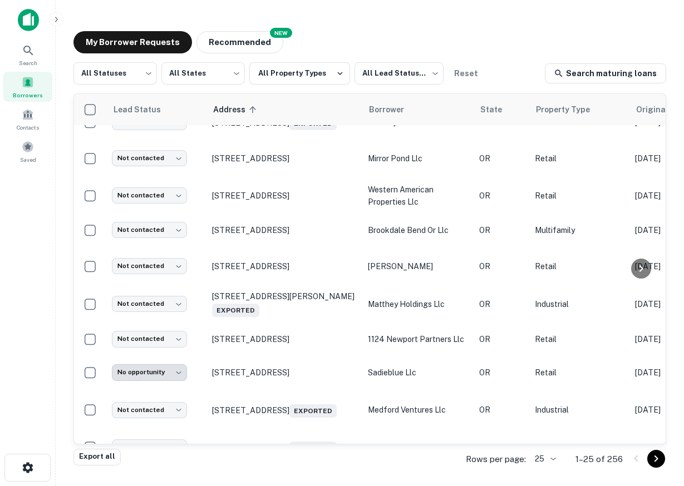
scroll to position [444, 0]
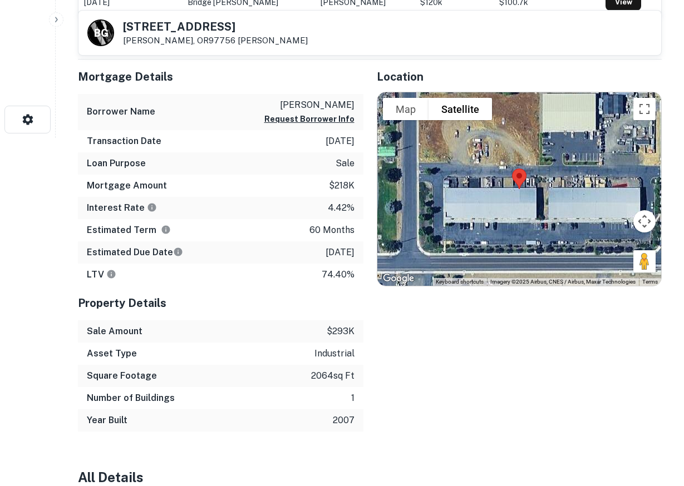
scroll to position [341, 0]
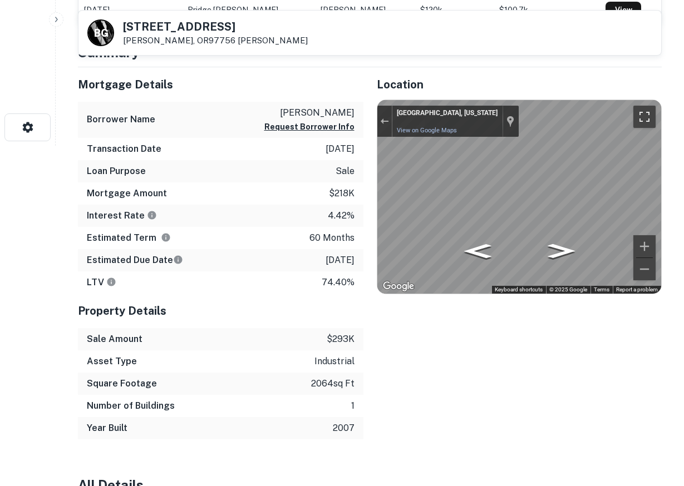
click at [644, 114] on button "Toggle fullscreen view" at bounding box center [644, 117] width 22 height 22
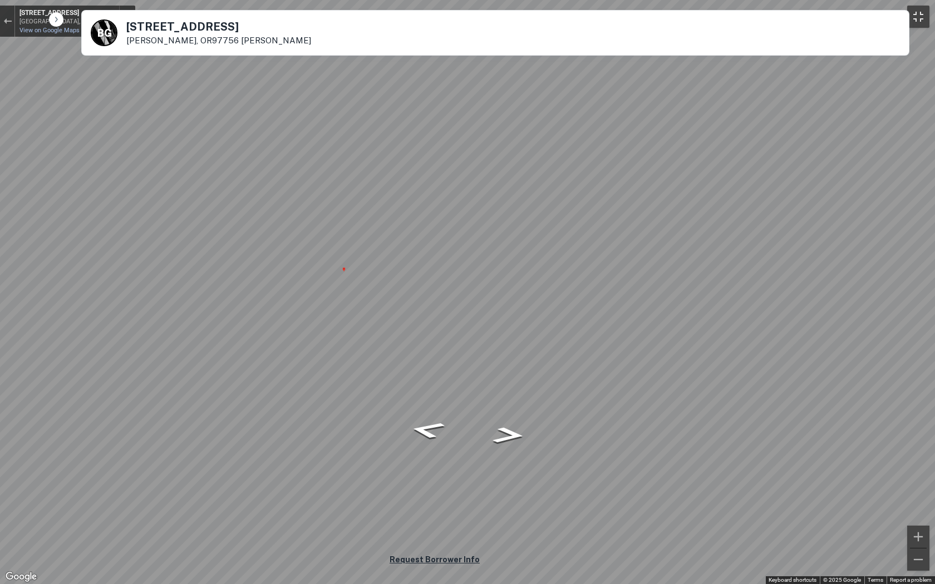
click at [683, 18] on button "Toggle fullscreen view" at bounding box center [918, 17] width 22 height 22
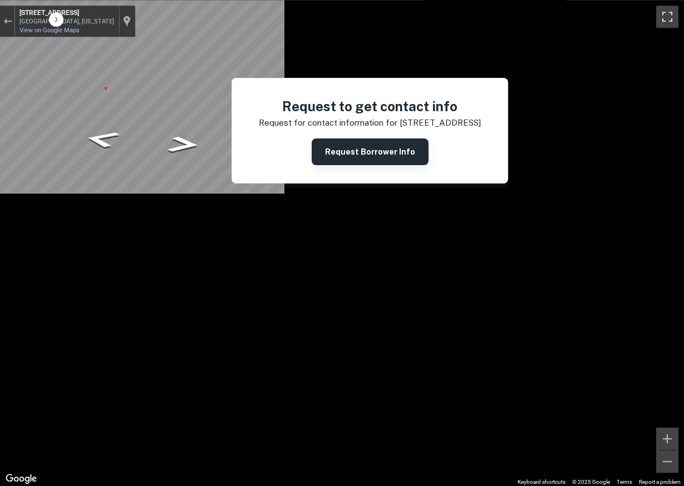
scroll to position [114, 0]
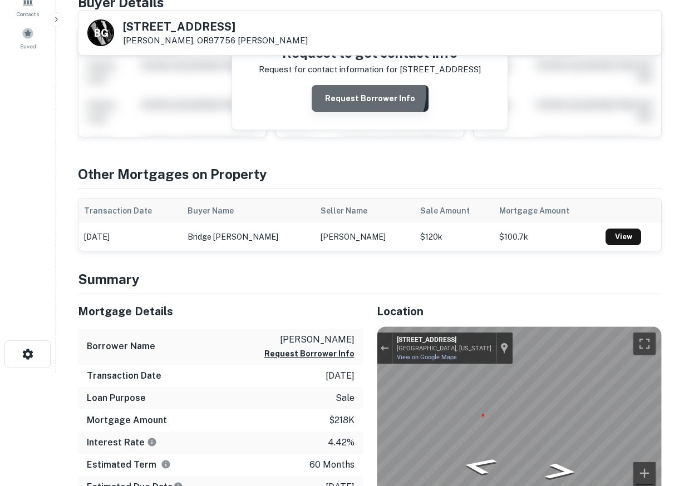
click at [363, 92] on button "Request Borrower Info" at bounding box center [370, 98] width 117 height 27
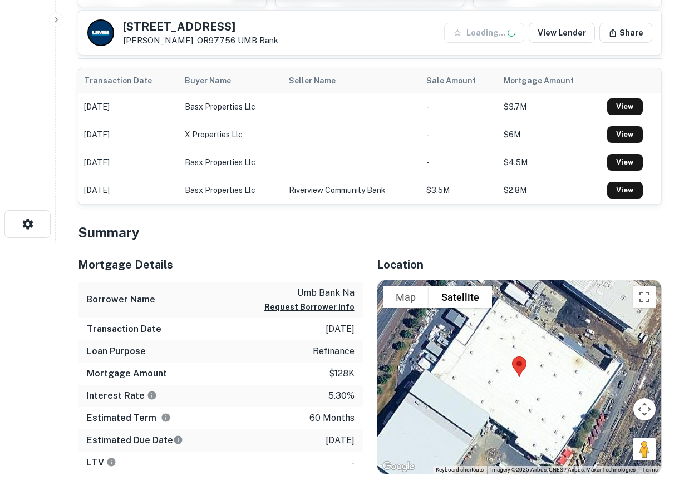
scroll to position [284, 0]
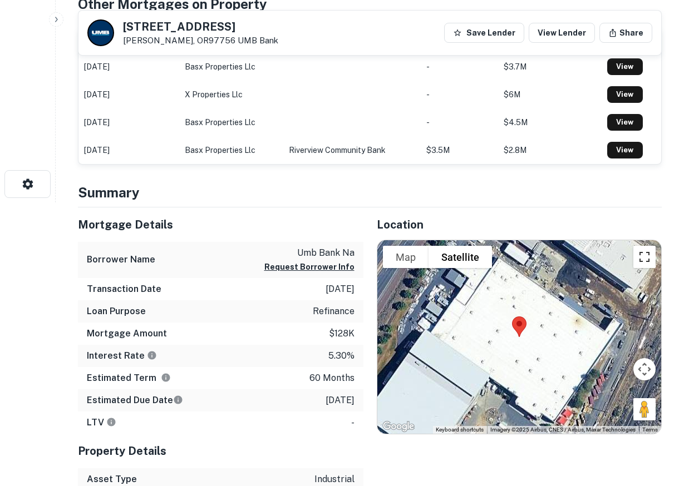
click at [646, 252] on button "Toggle fullscreen view" at bounding box center [644, 257] width 22 height 22
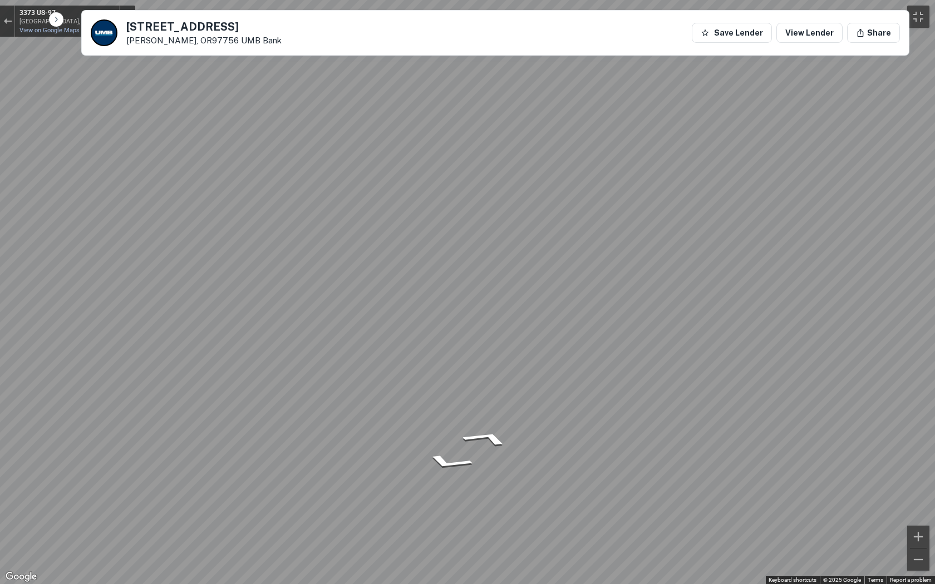
drag, startPoint x: 922, startPoint y: 559, endPoint x: -95, endPoint y: 196, distance: 1079.4
click at [683, 14] on button "Toggle fullscreen view" at bounding box center [918, 17] width 22 height 22
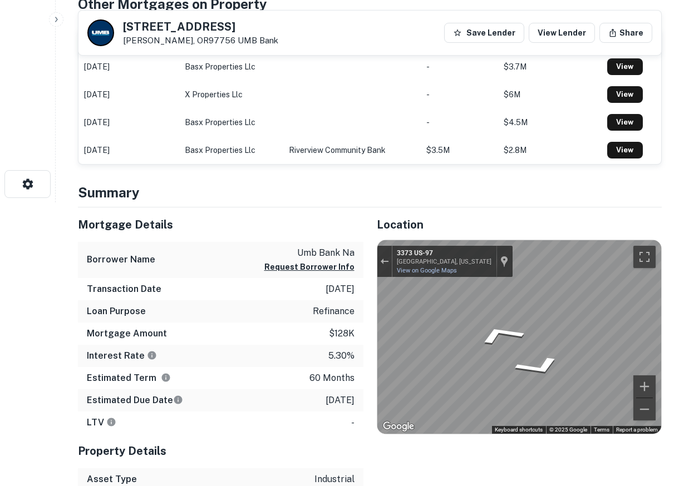
click at [377, 257] on div "To navigate the map with touch gestures double-tap and hold your finger on the …" at bounding box center [520, 337] width 286 height 195
click at [383, 257] on button "Exit the Street View" at bounding box center [384, 261] width 14 height 15
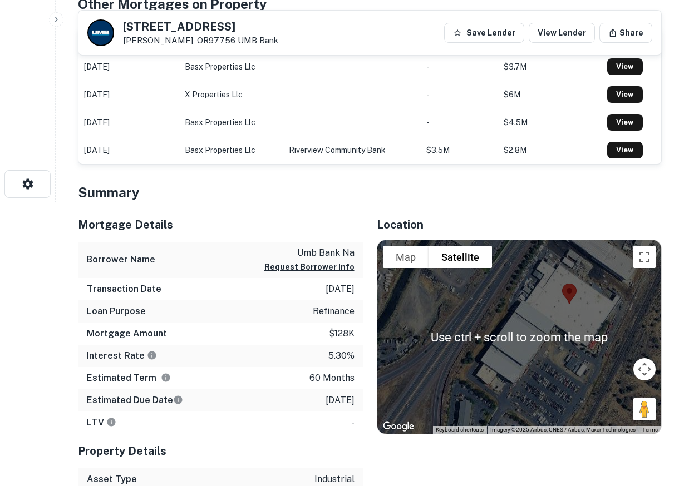
scroll to position [397, 0]
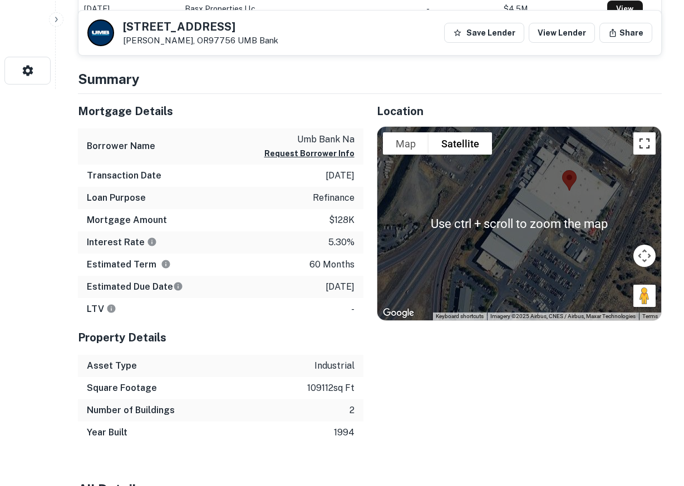
click at [644, 137] on button "Toggle fullscreen view" at bounding box center [644, 143] width 22 height 22
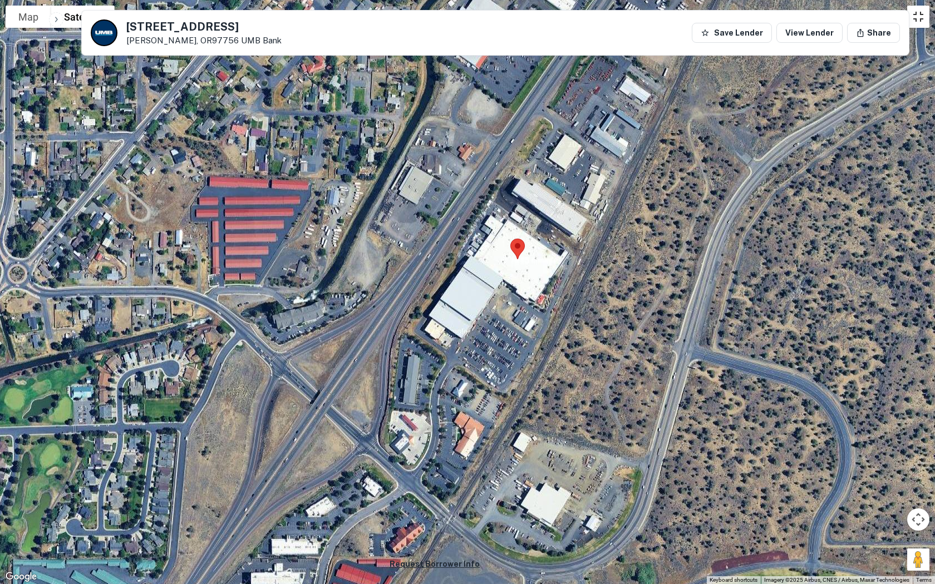
click at [683, 20] on button "Toggle fullscreen view" at bounding box center [918, 17] width 22 height 22
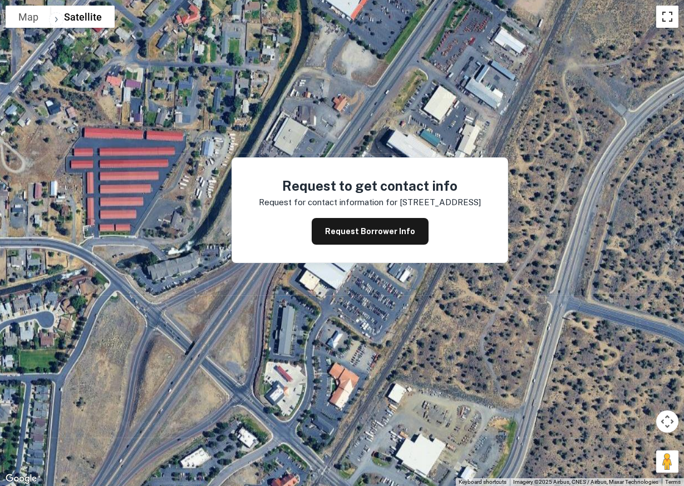
scroll to position [0, 0]
